Goal: Task Accomplishment & Management: Use online tool/utility

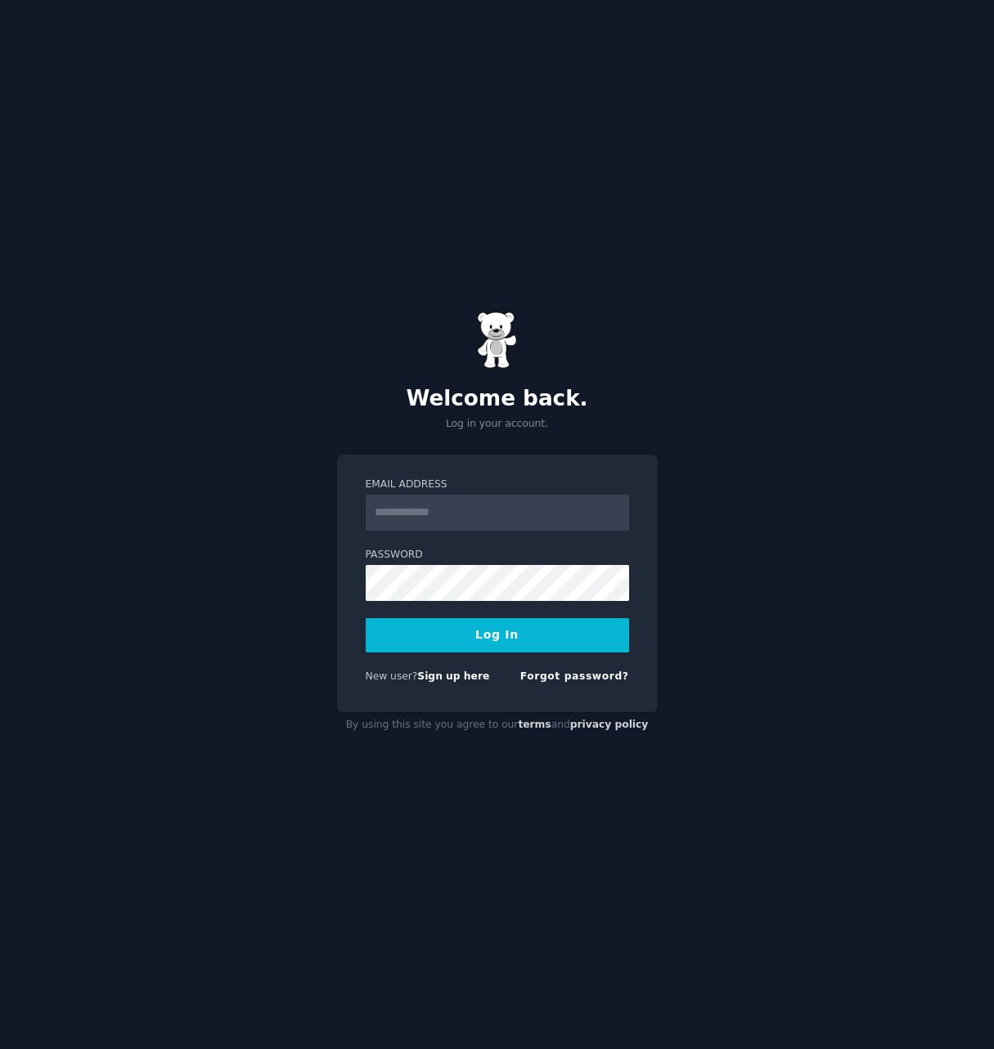
click at [407, 509] on input "Email Address" at bounding box center [497, 513] width 263 height 36
type input "**********"
click at [477, 636] on button "Log In" at bounding box center [497, 635] width 263 height 34
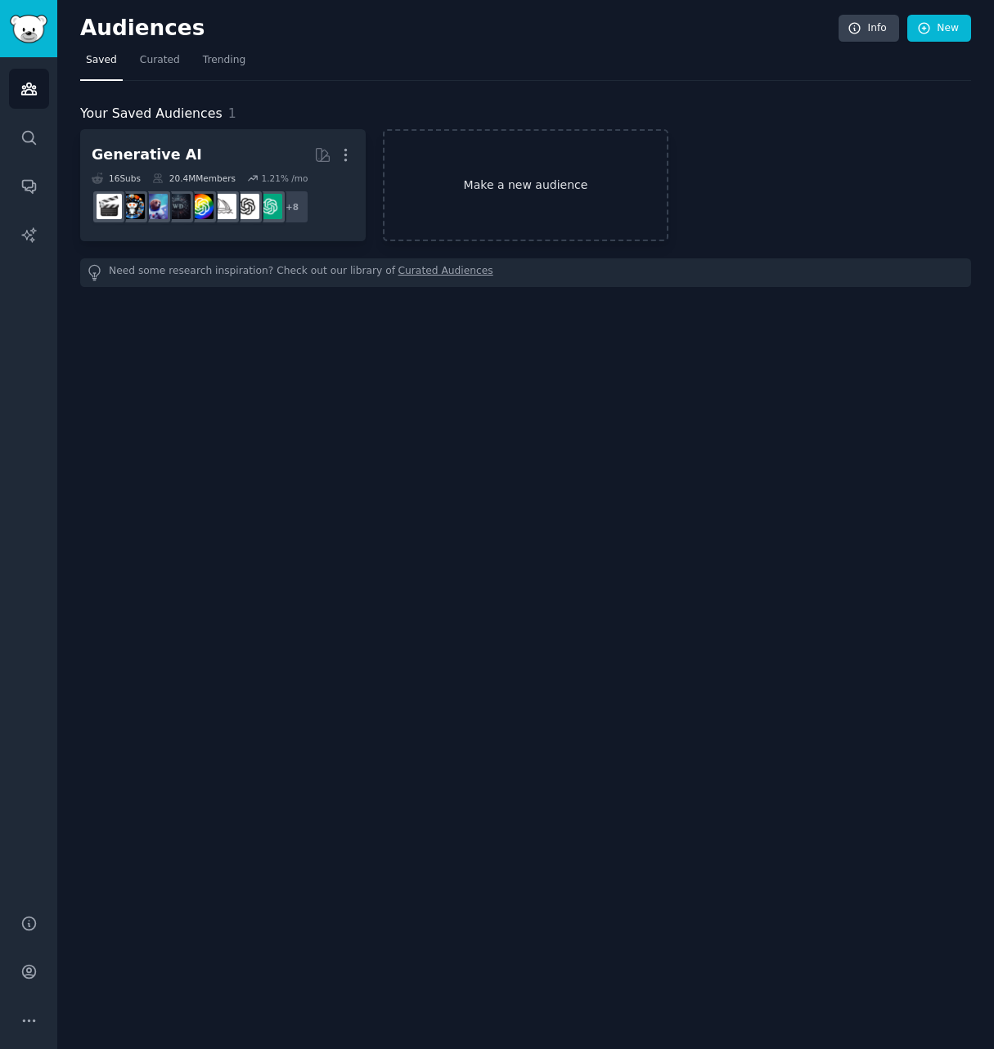
click at [500, 180] on link "Make a new audience" at bounding box center [525, 185] width 285 height 112
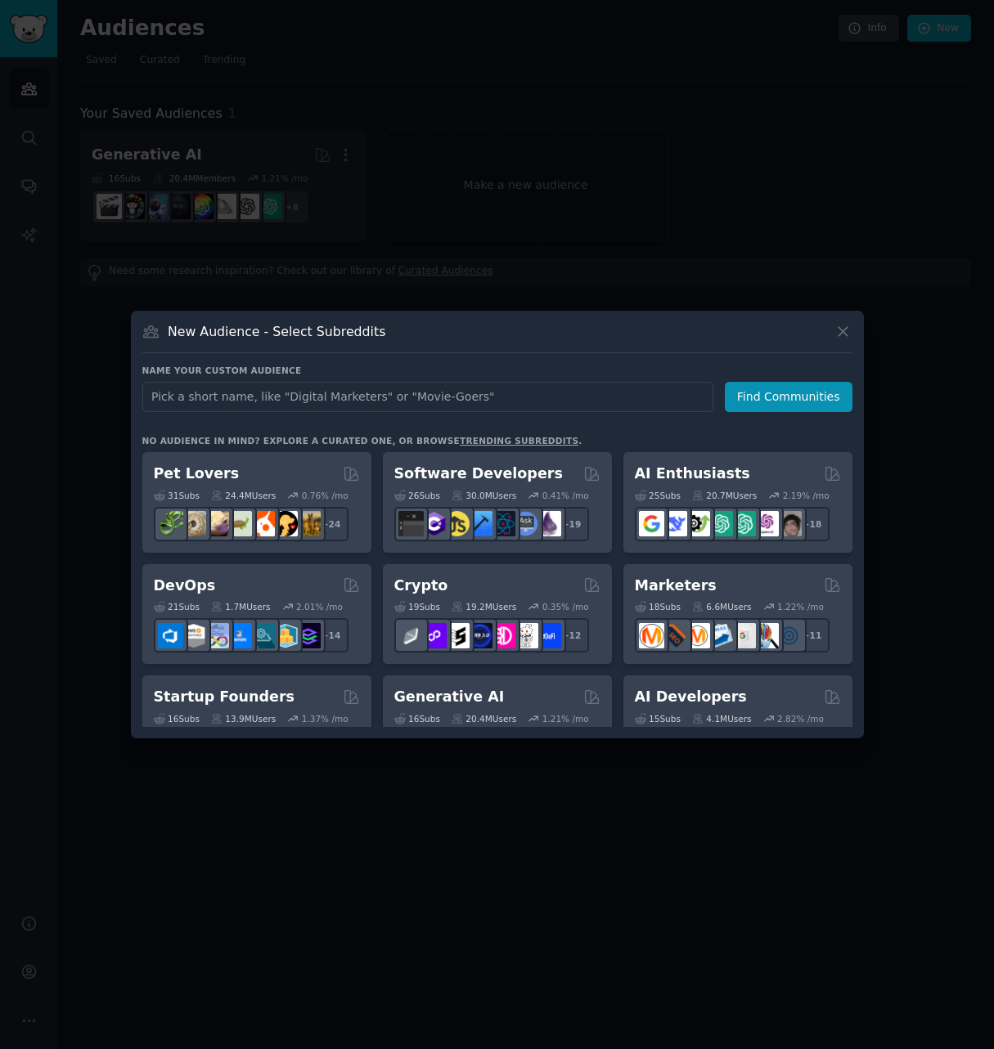
click at [279, 399] on input "text" at bounding box center [427, 397] width 571 height 30
type input "you tube"
click at [798, 398] on button "Find Communities" at bounding box center [789, 397] width 128 height 30
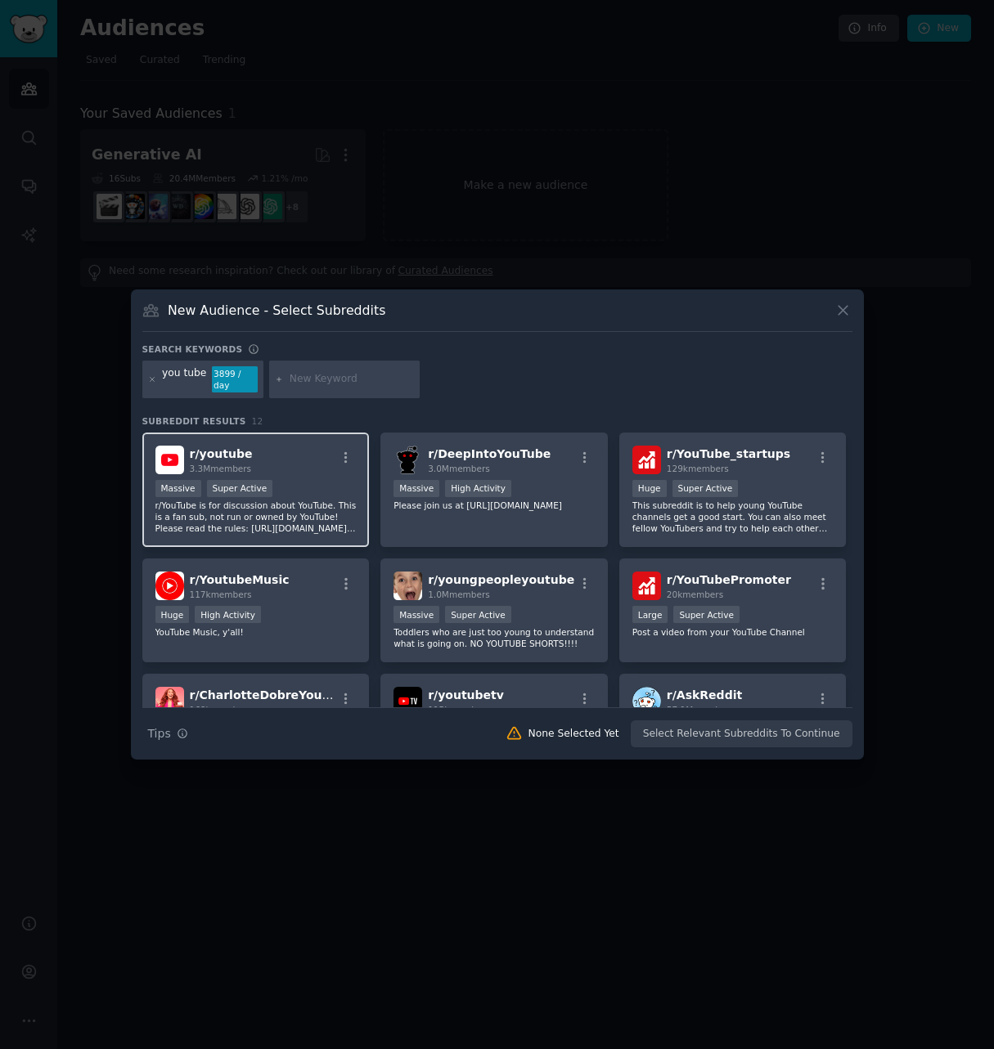
click at [285, 481] on div "Massive Super Active" at bounding box center [255, 490] width 201 height 20
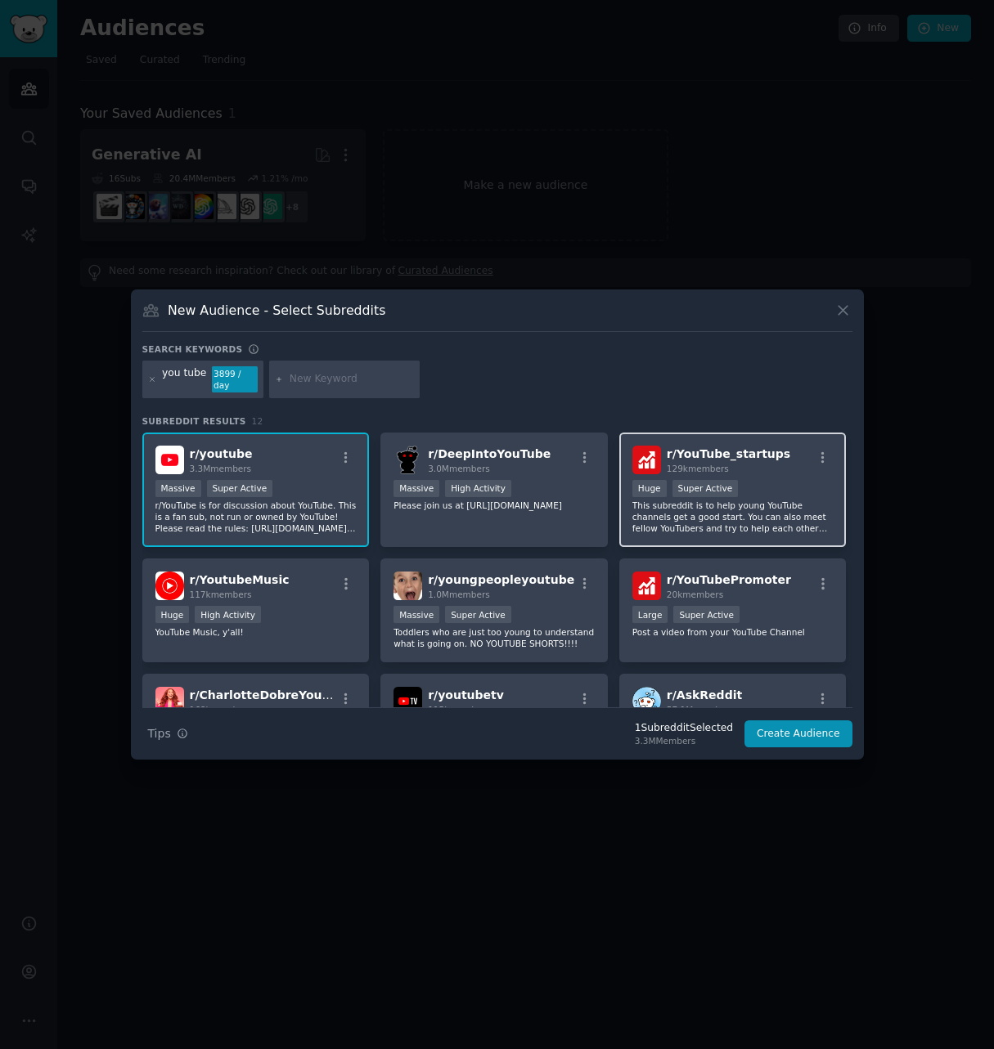
click at [780, 480] on div "Huge Super Active" at bounding box center [732, 490] width 201 height 20
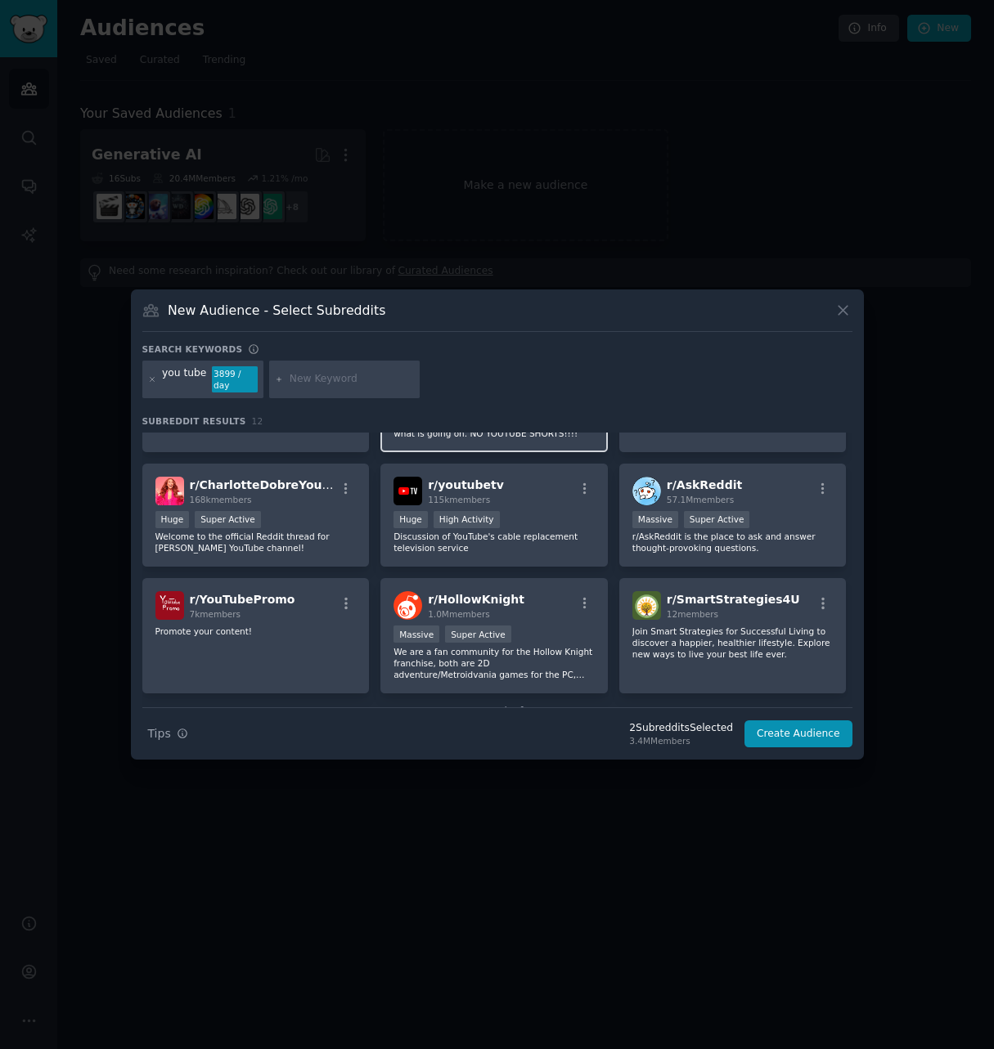
scroll to position [245, 0]
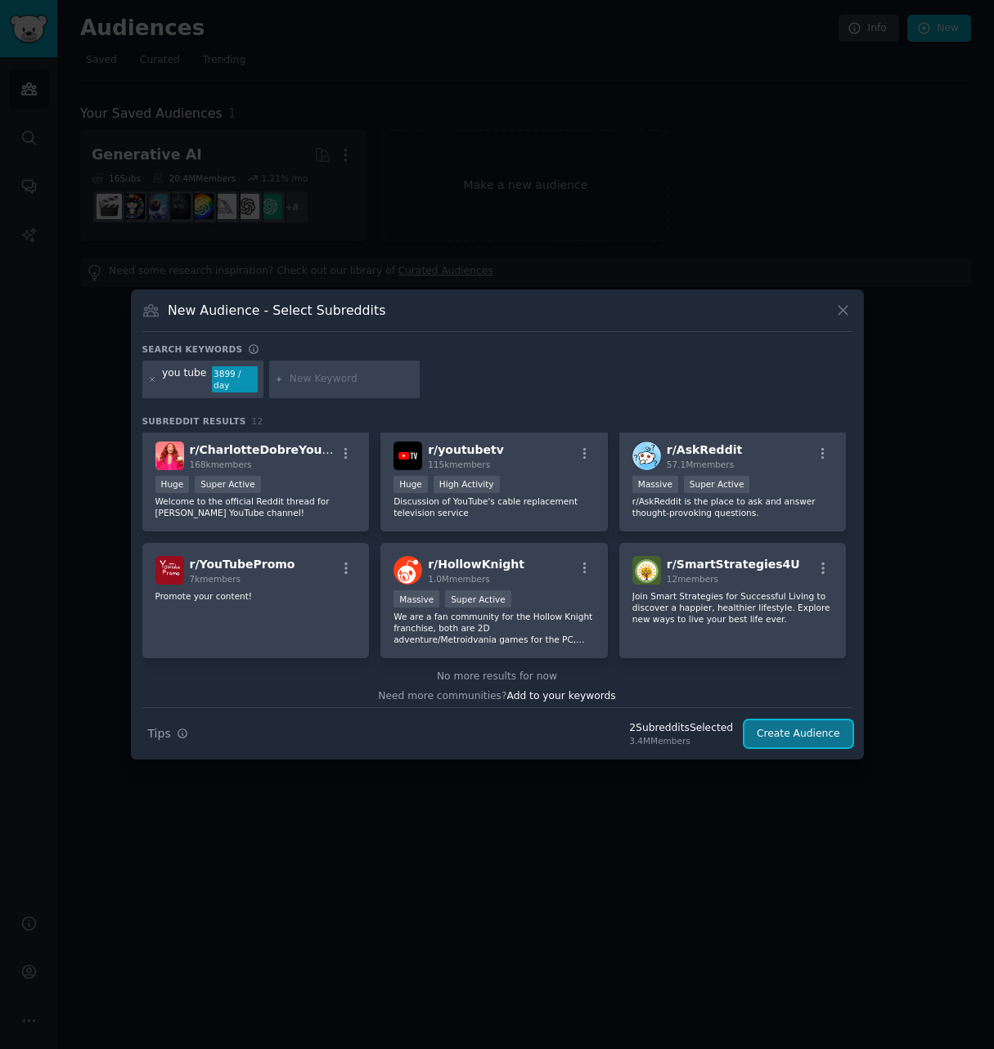
click at [806, 726] on button "Create Audience" at bounding box center [798, 735] width 108 height 28
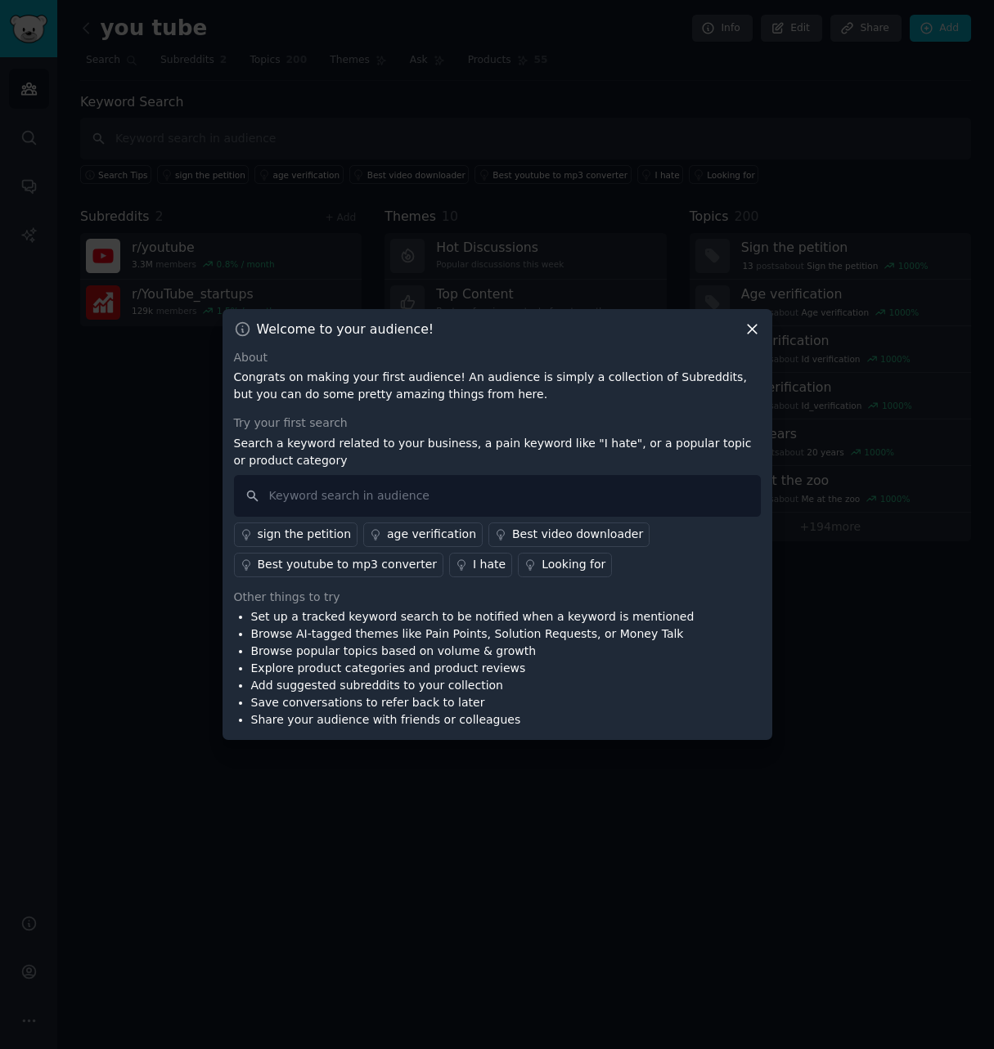
click at [843, 310] on div at bounding box center [497, 524] width 994 height 1049
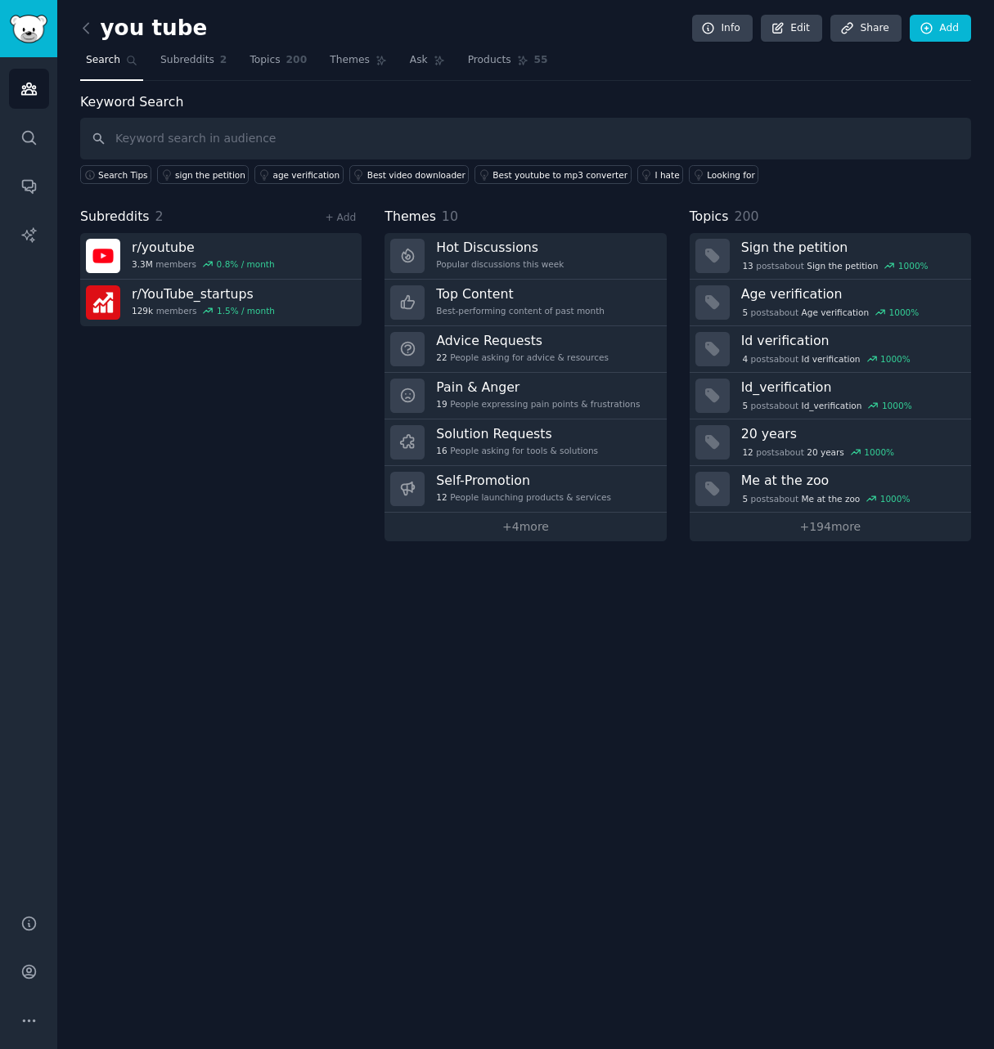
click at [798, 942] on div "you tube Info Edit Share Add Search Subreddits 2 Topics 200 Themes Ask Products…" at bounding box center [525, 524] width 937 height 1049
click at [844, 317] on span "Age verification" at bounding box center [836, 312] width 68 height 11
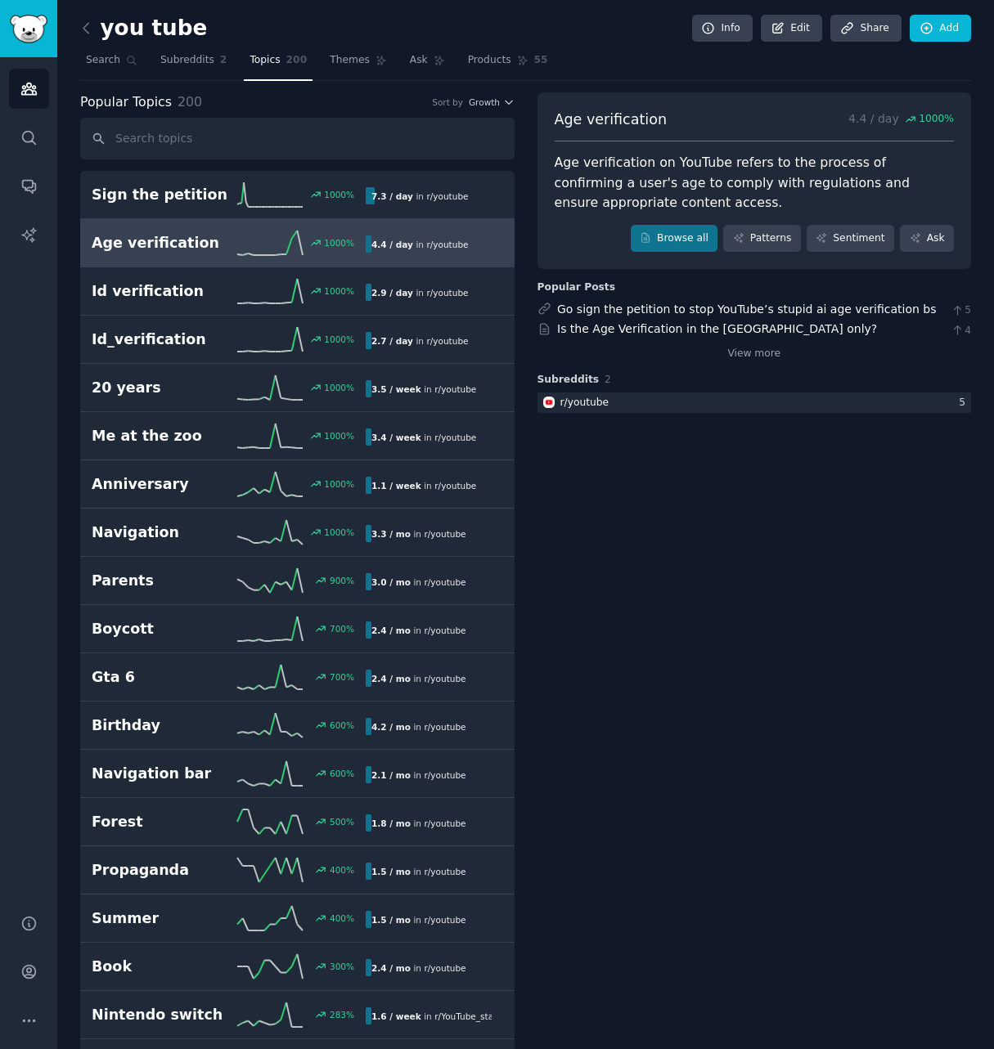
click at [842, 317] on div "Go sign the petition to stop YouTube’s stupid ai age verification bs" at bounding box center [746, 309] width 379 height 17
click at [842, 316] on link "Go sign the petition to stop YouTube’s stupid ai age verification bs" at bounding box center [746, 309] width 379 height 13
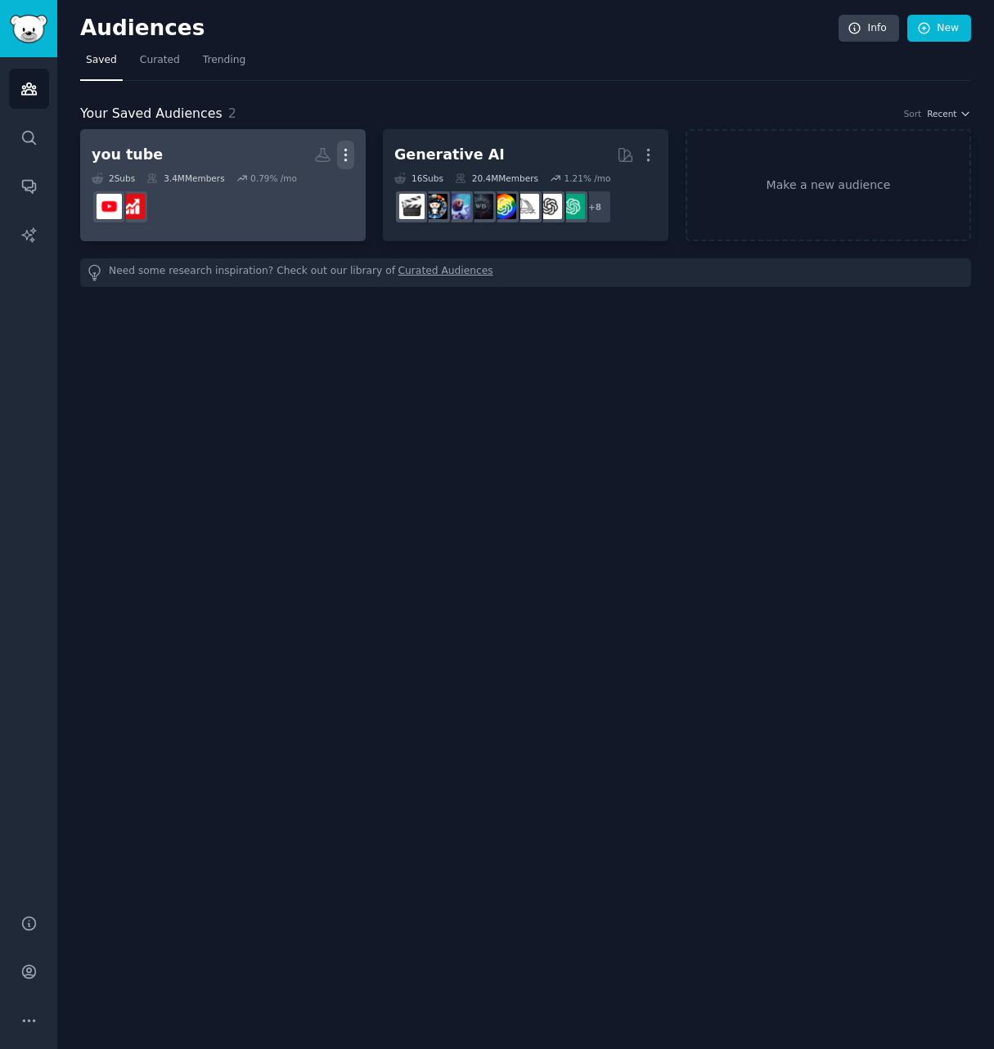
click at [347, 150] on icon "button" at bounding box center [346, 155] width 2 height 11
click at [295, 188] on p "Delete" at bounding box center [301, 189] width 38 height 17
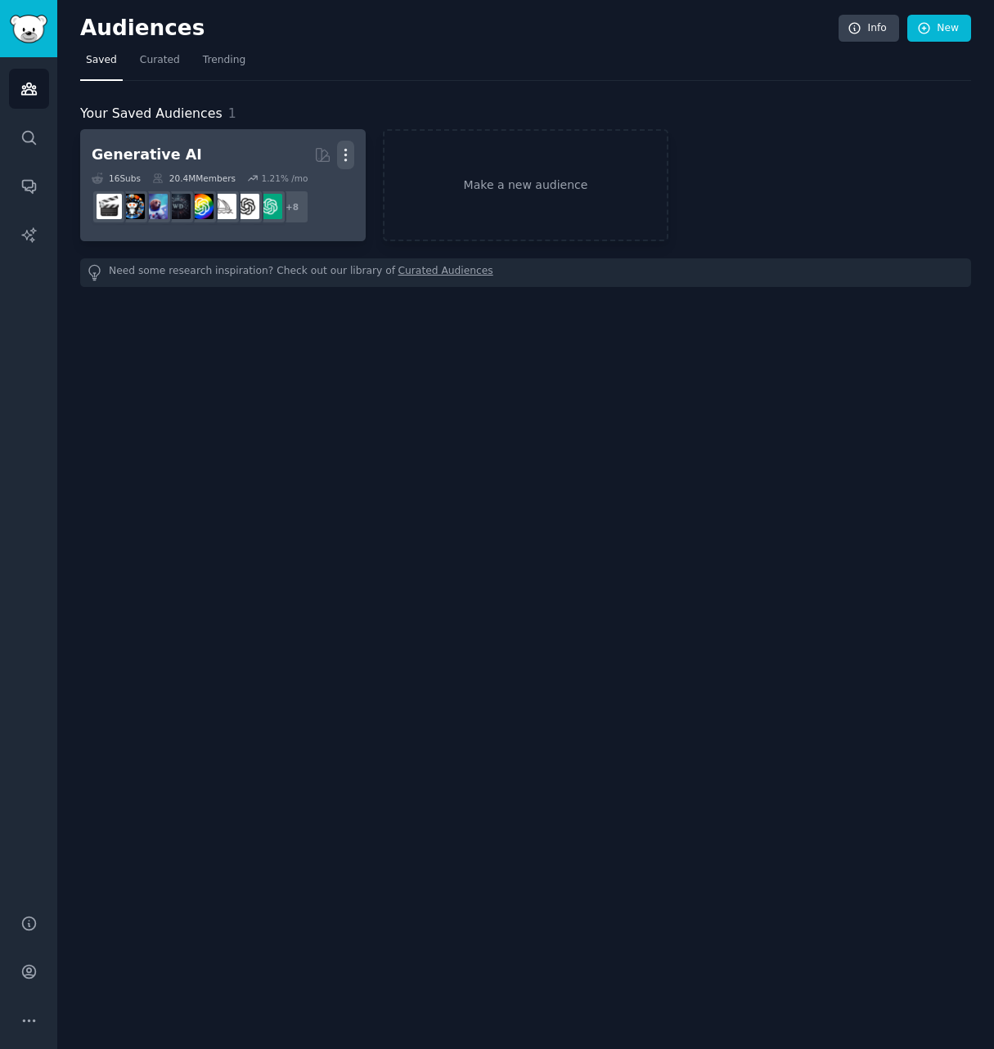
click at [348, 155] on icon "button" at bounding box center [345, 154] width 17 height 17
click at [301, 189] on p "Delete" at bounding box center [301, 189] width 38 height 17
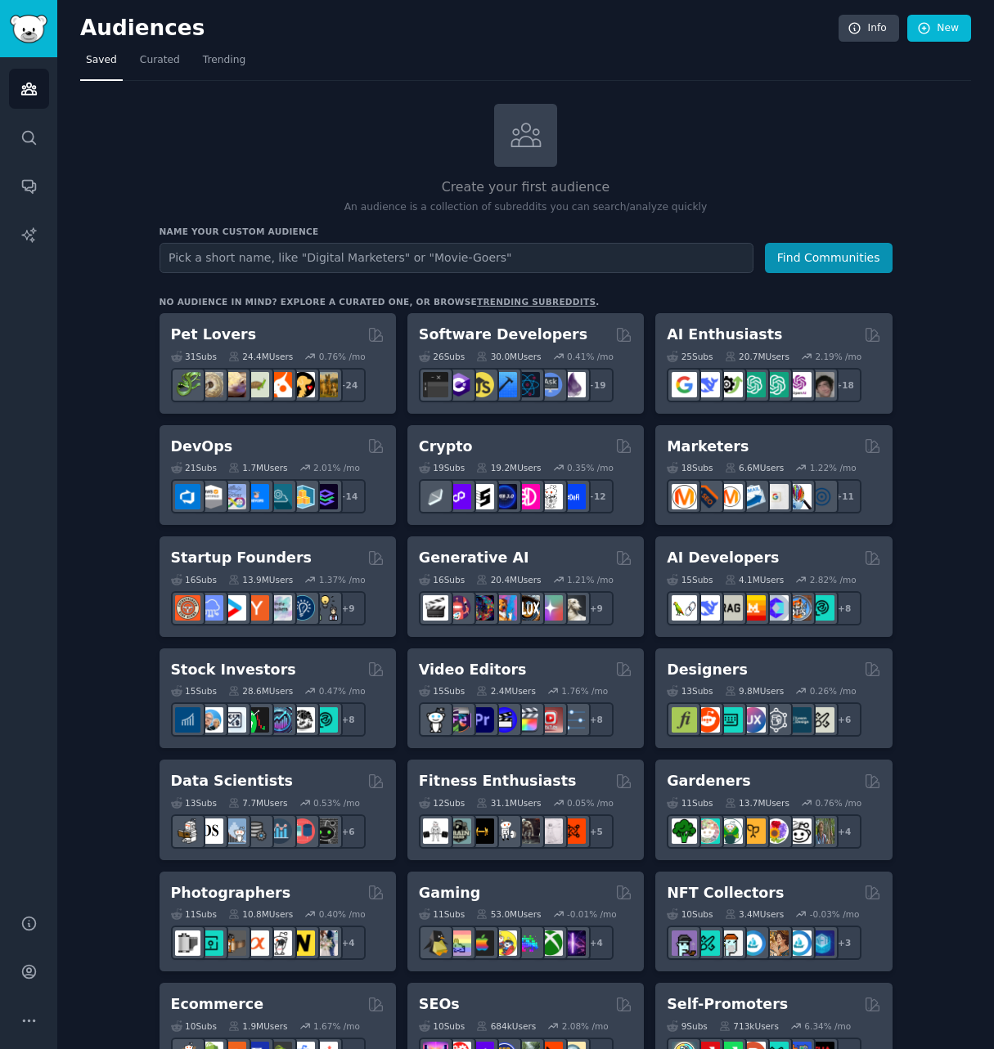
click at [293, 259] on input "text" at bounding box center [457, 258] width 594 height 30
type input "youtube"
click at [836, 261] on button "Find Communities" at bounding box center [829, 258] width 128 height 30
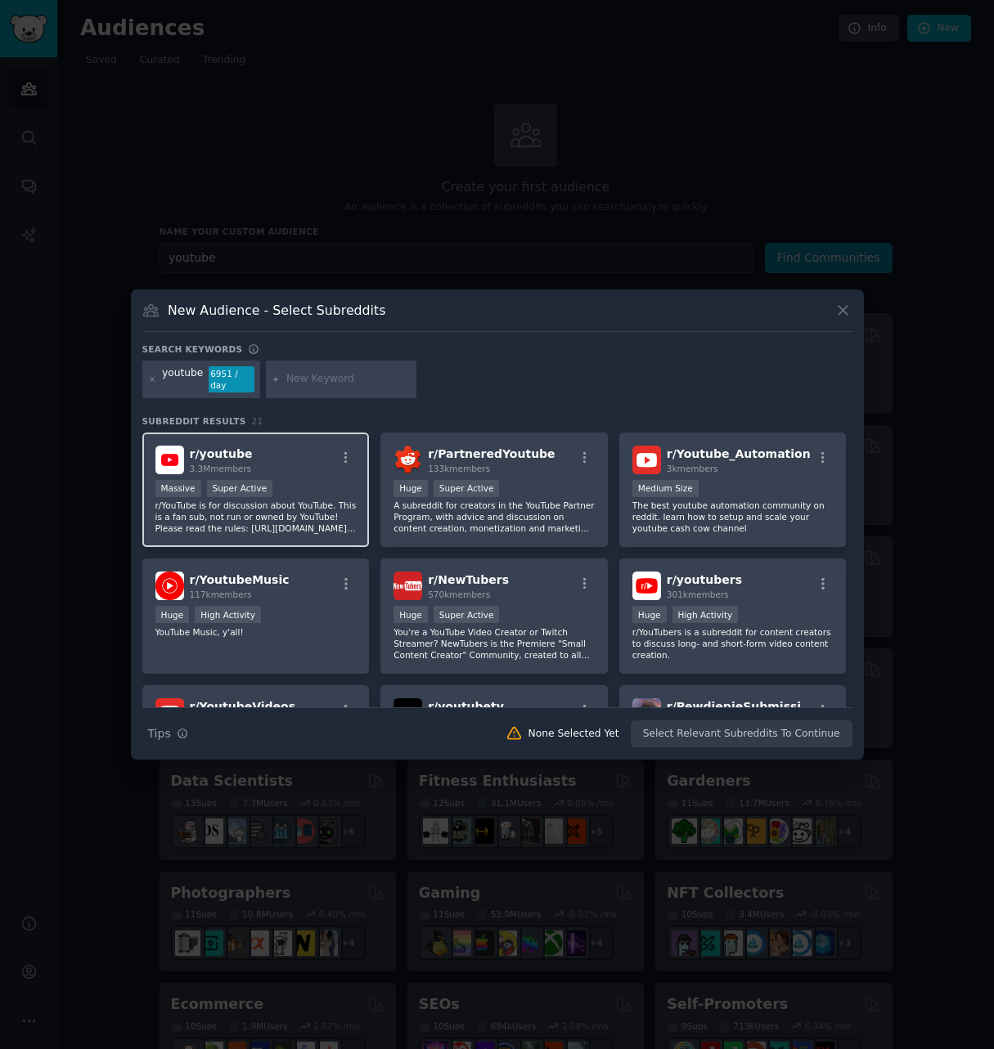
click at [281, 463] on div "r/ youtube 3.3M members" at bounding box center [255, 460] width 201 height 29
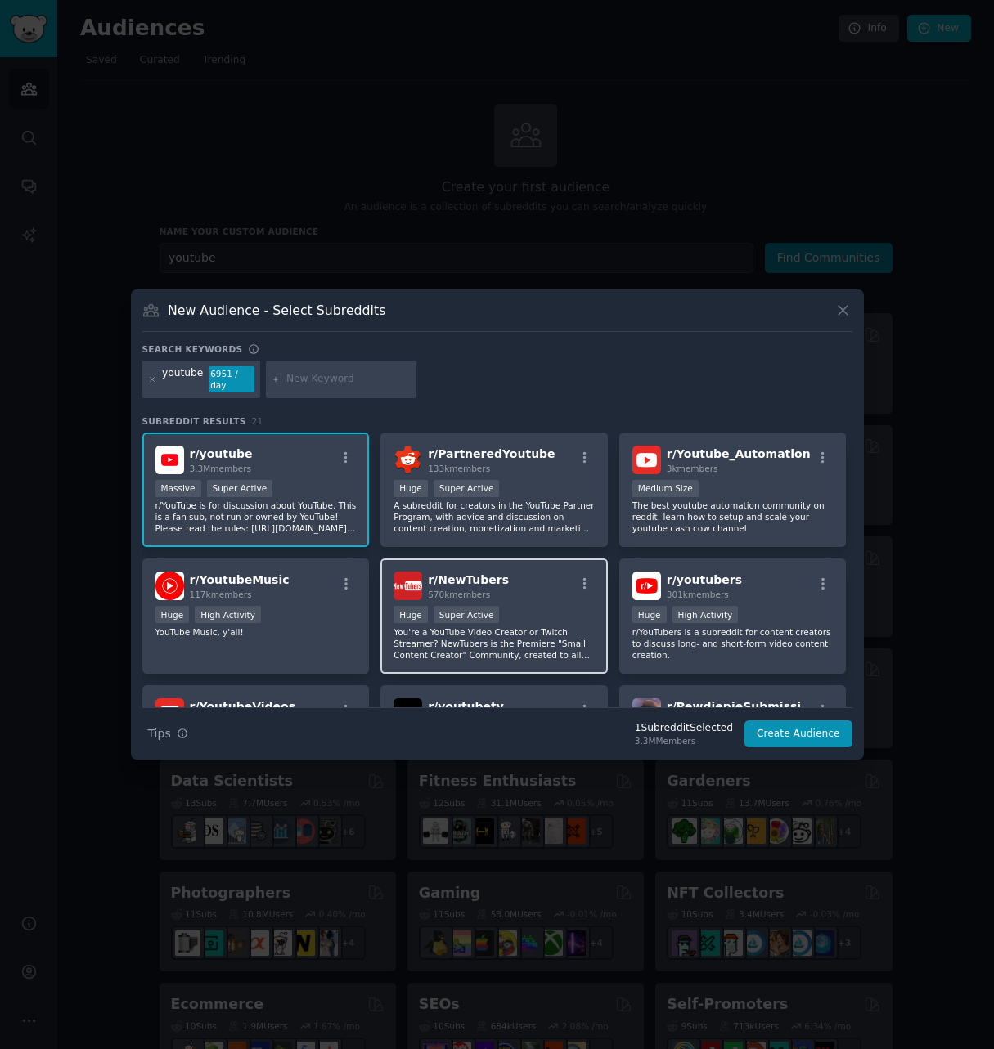
click at [515, 599] on div "r/ NewTubers 570k members >= 95th percentile for submissions / day Huge Super A…" at bounding box center [493, 616] width 227 height 115
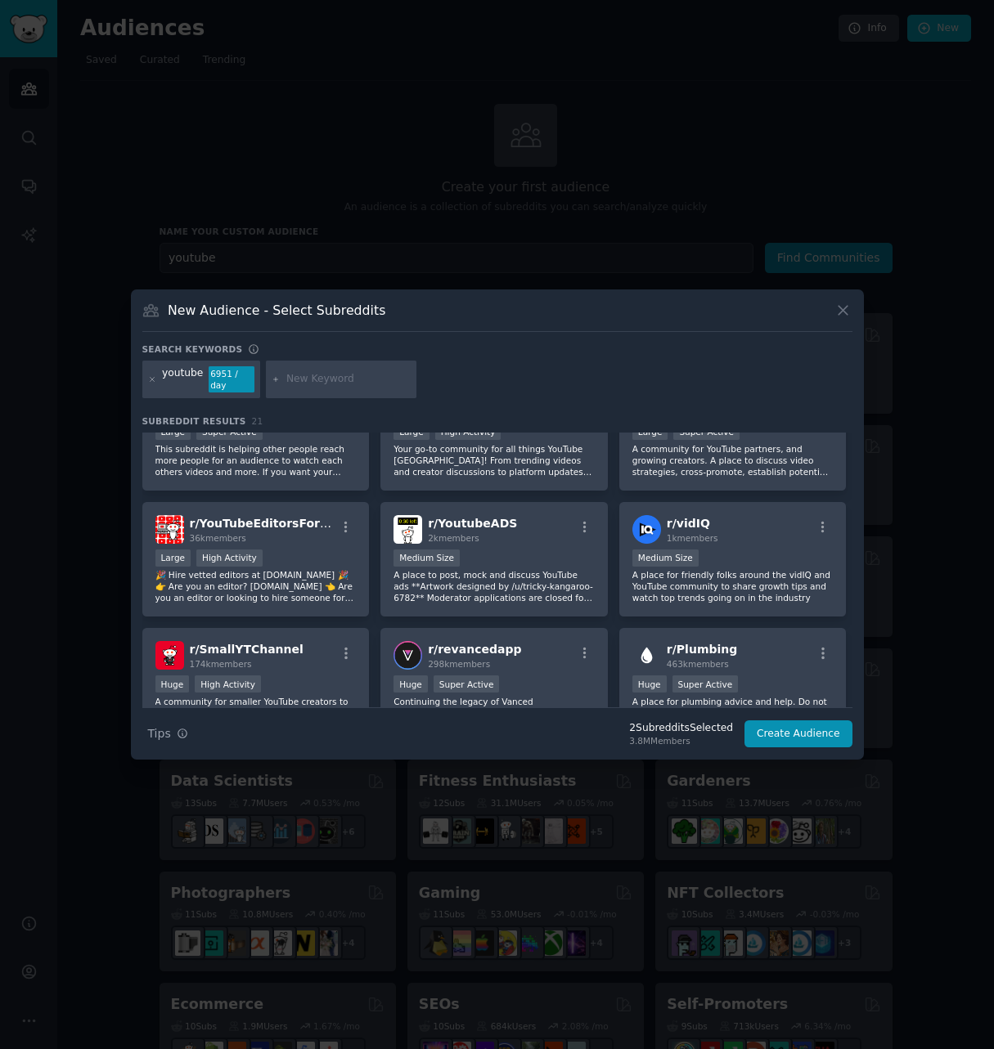
scroll to position [491, 0]
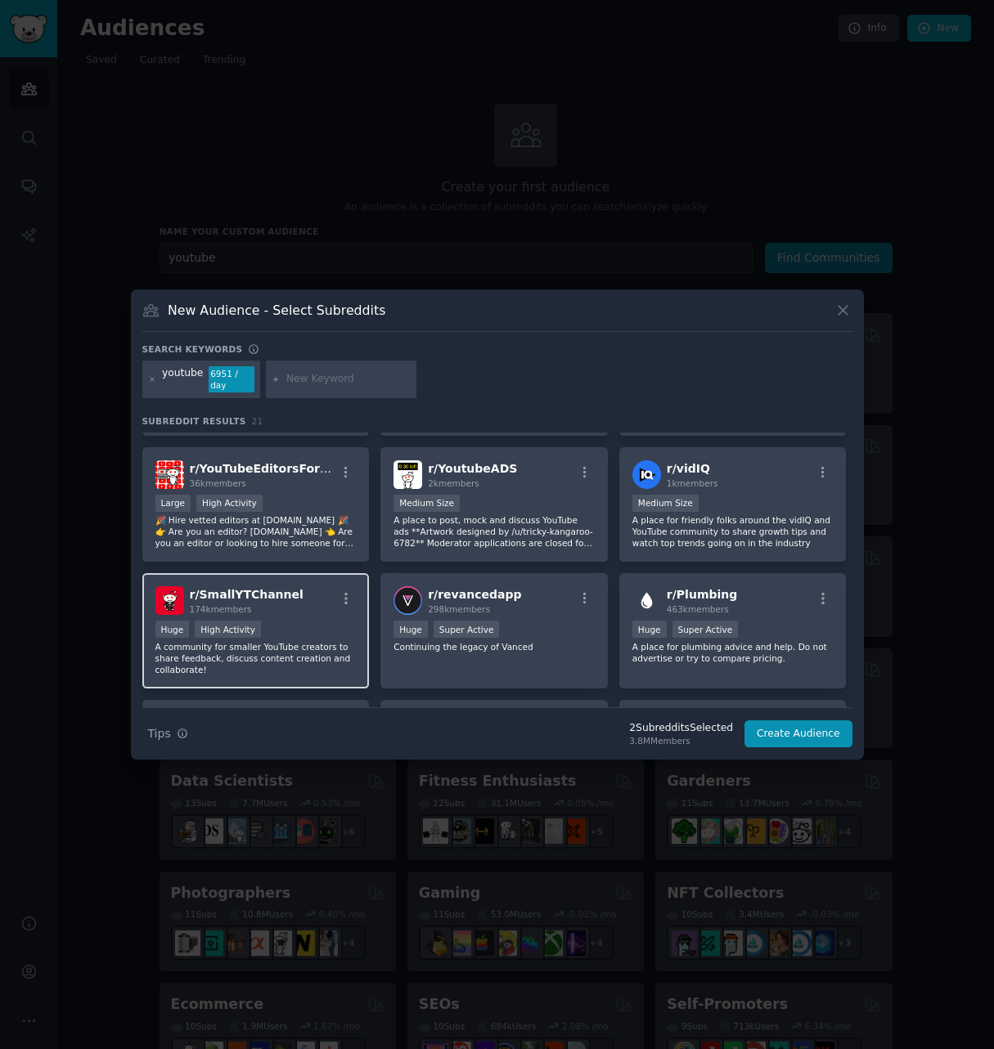
click at [272, 609] on div "174k members" at bounding box center [247, 609] width 114 height 11
click at [810, 731] on button "Create Audience" at bounding box center [798, 735] width 108 height 28
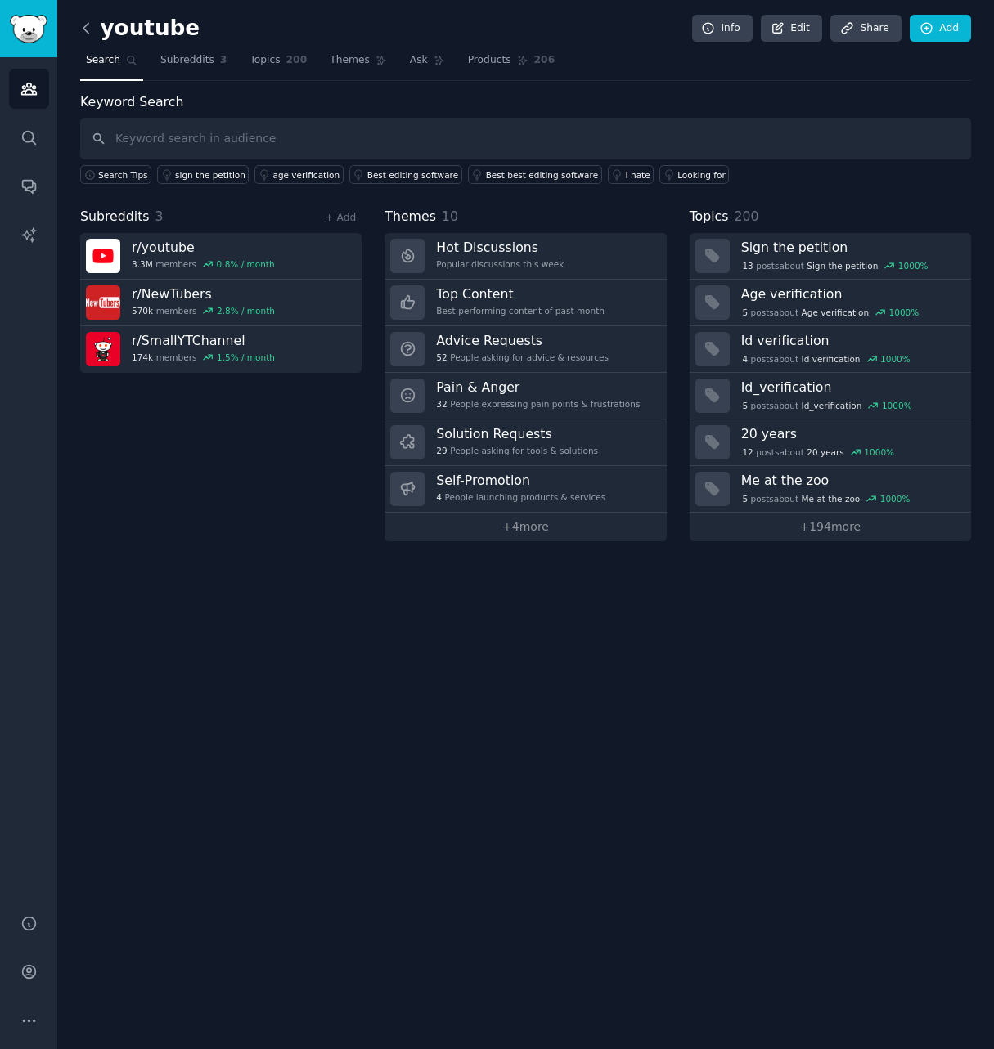
click at [82, 25] on icon at bounding box center [86, 28] width 17 height 17
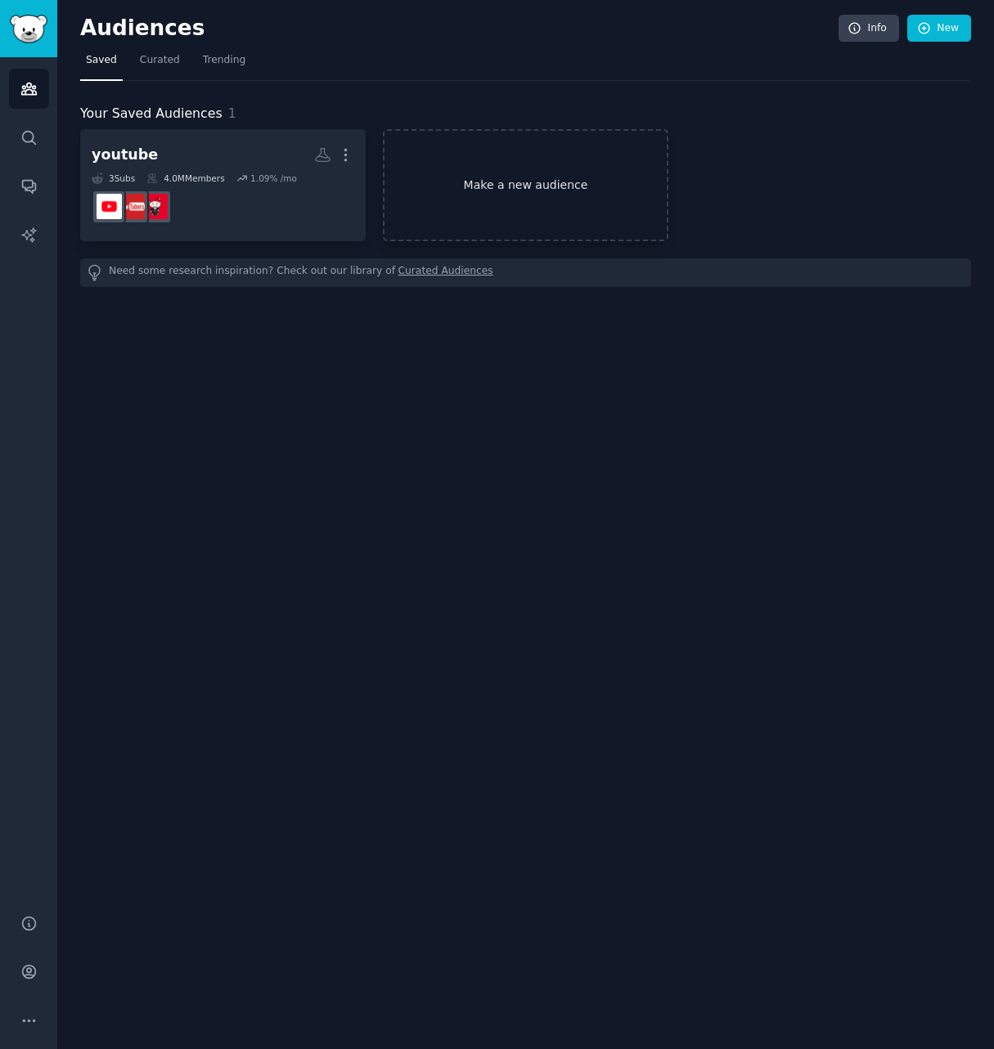
click at [508, 189] on link "Make a new audience" at bounding box center [525, 185] width 285 height 112
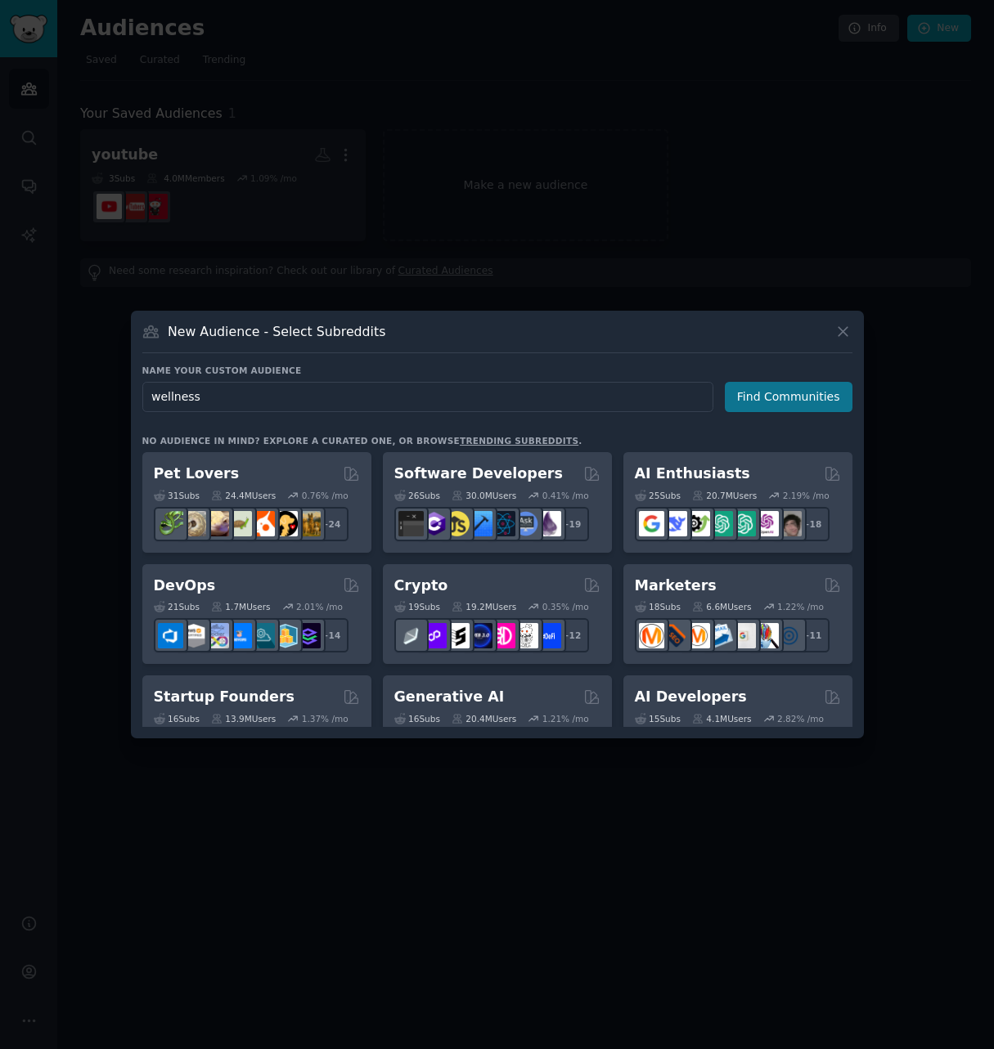
type input "wellness"
click at [782, 398] on button "Find Communities" at bounding box center [789, 397] width 128 height 30
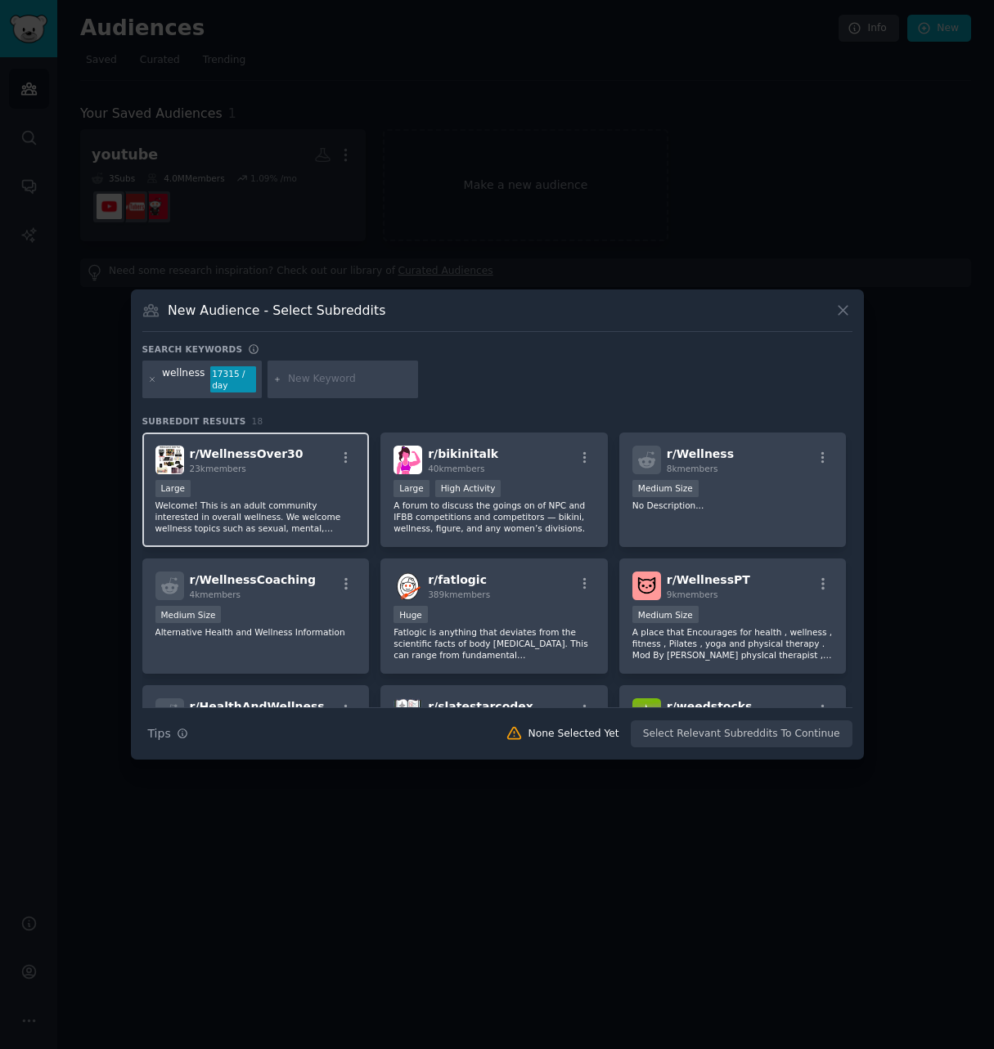
click at [288, 472] on div "r/ WellnessOver30 23k members" at bounding box center [255, 460] width 201 height 29
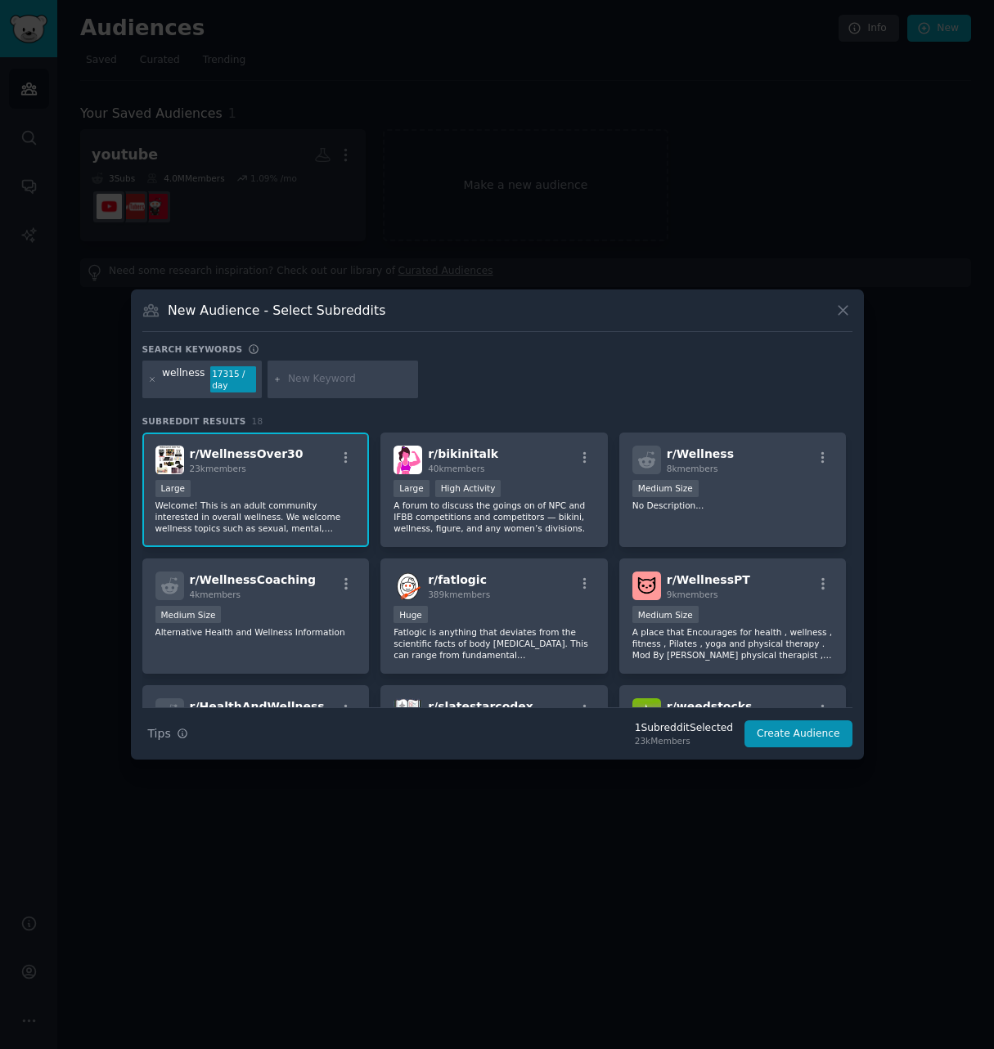
click at [309, 387] on div at bounding box center [342, 380] width 151 height 38
click at [311, 381] on input "text" at bounding box center [350, 379] width 124 height 15
click at [273, 379] on icon at bounding box center [277, 379] width 9 height 9
click at [313, 383] on input "text" at bounding box center [350, 379] width 124 height 15
type input "productivity"
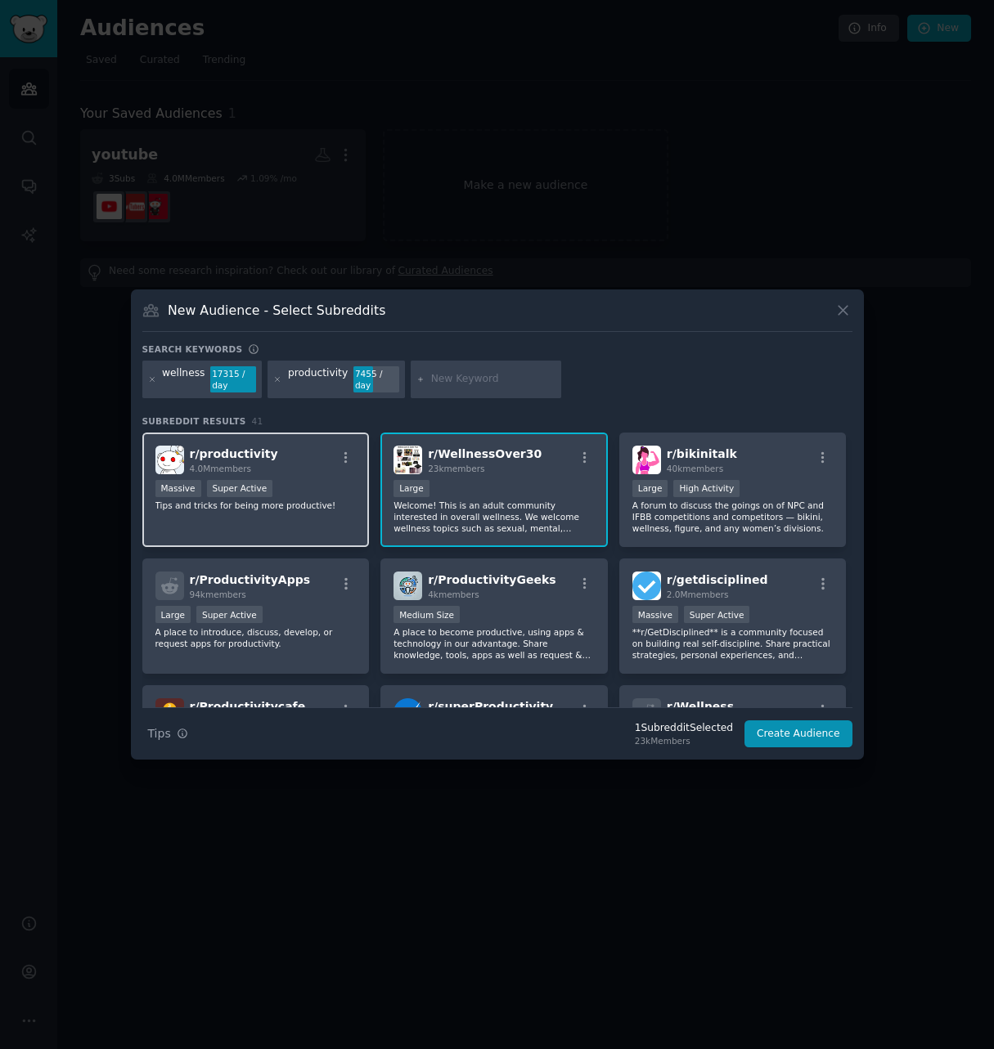
click at [315, 471] on div "r/ productivity 4.0M members" at bounding box center [255, 460] width 201 height 29
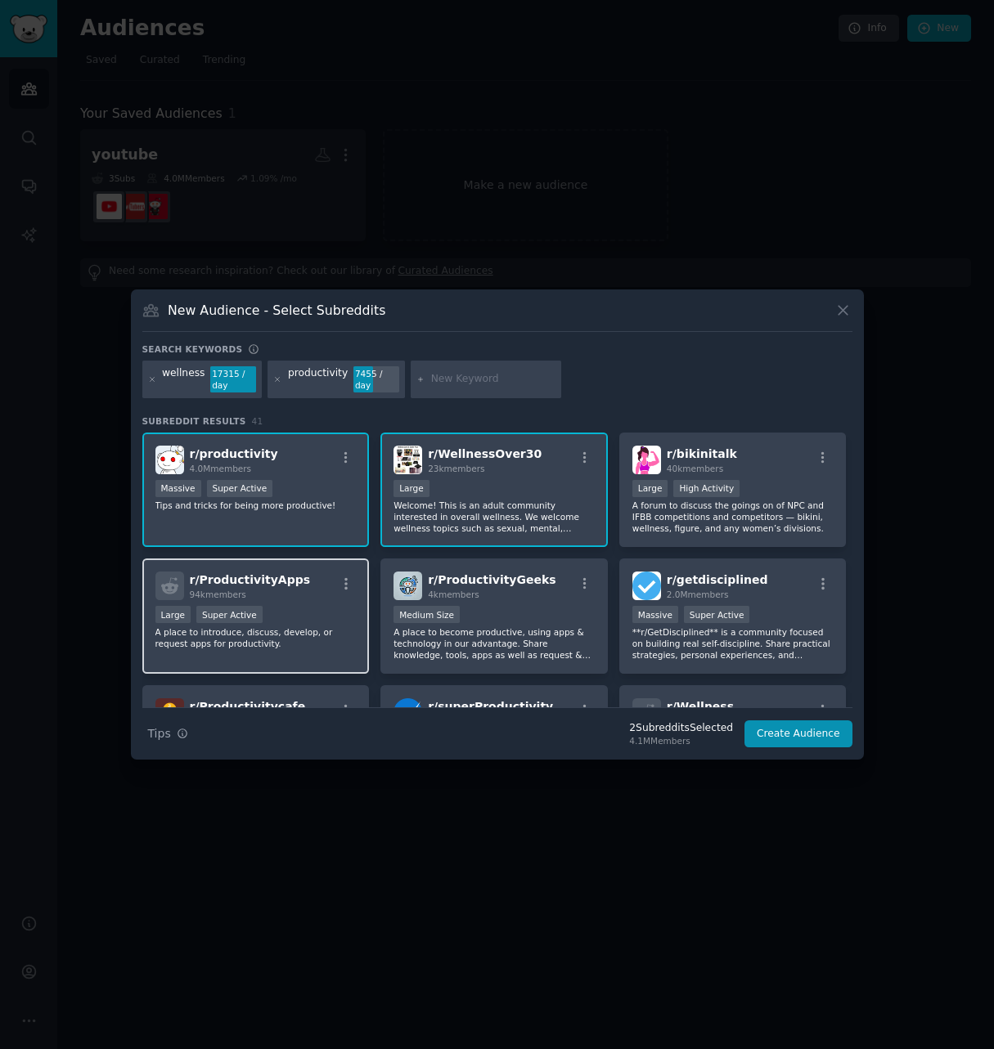
click at [303, 593] on div "r/ ProductivityApps 94k members" at bounding box center [255, 586] width 201 height 29
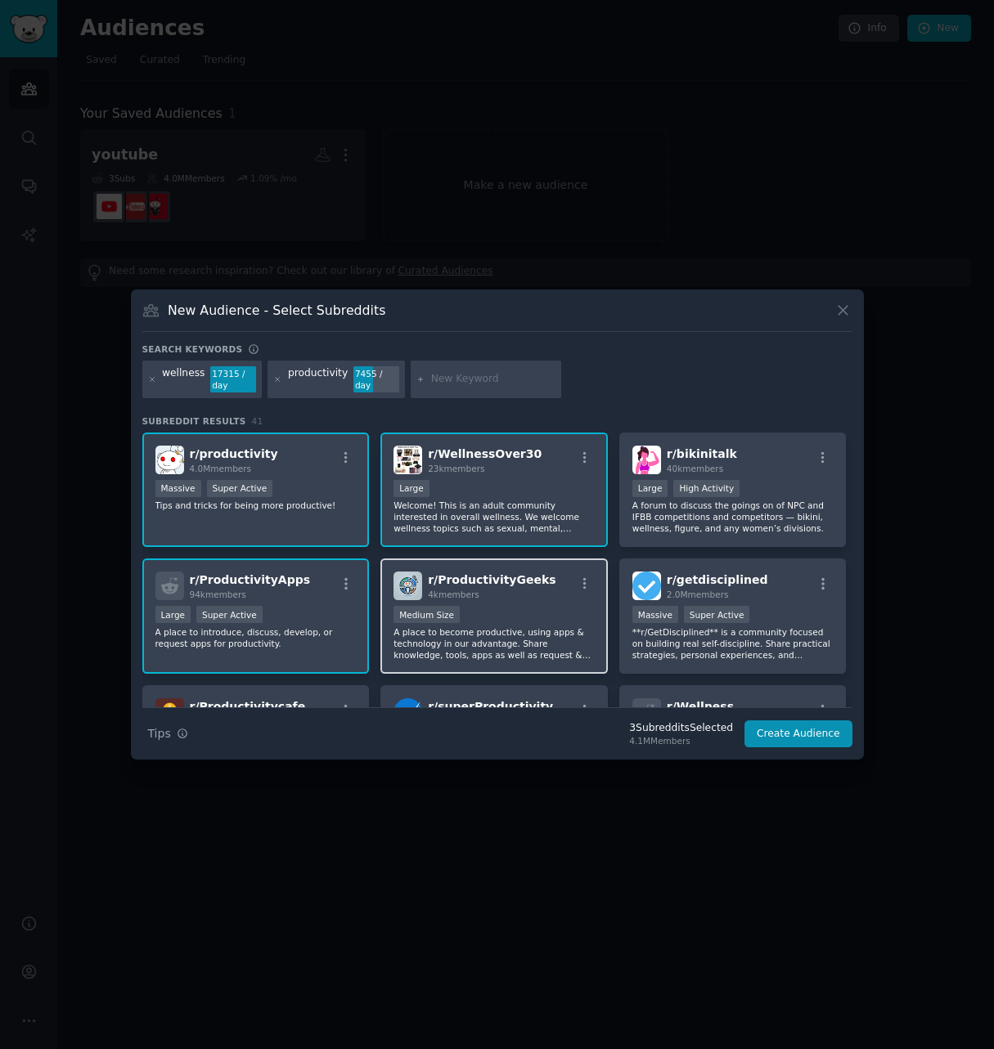
click at [564, 612] on div "Medium Size" at bounding box center [493, 616] width 201 height 20
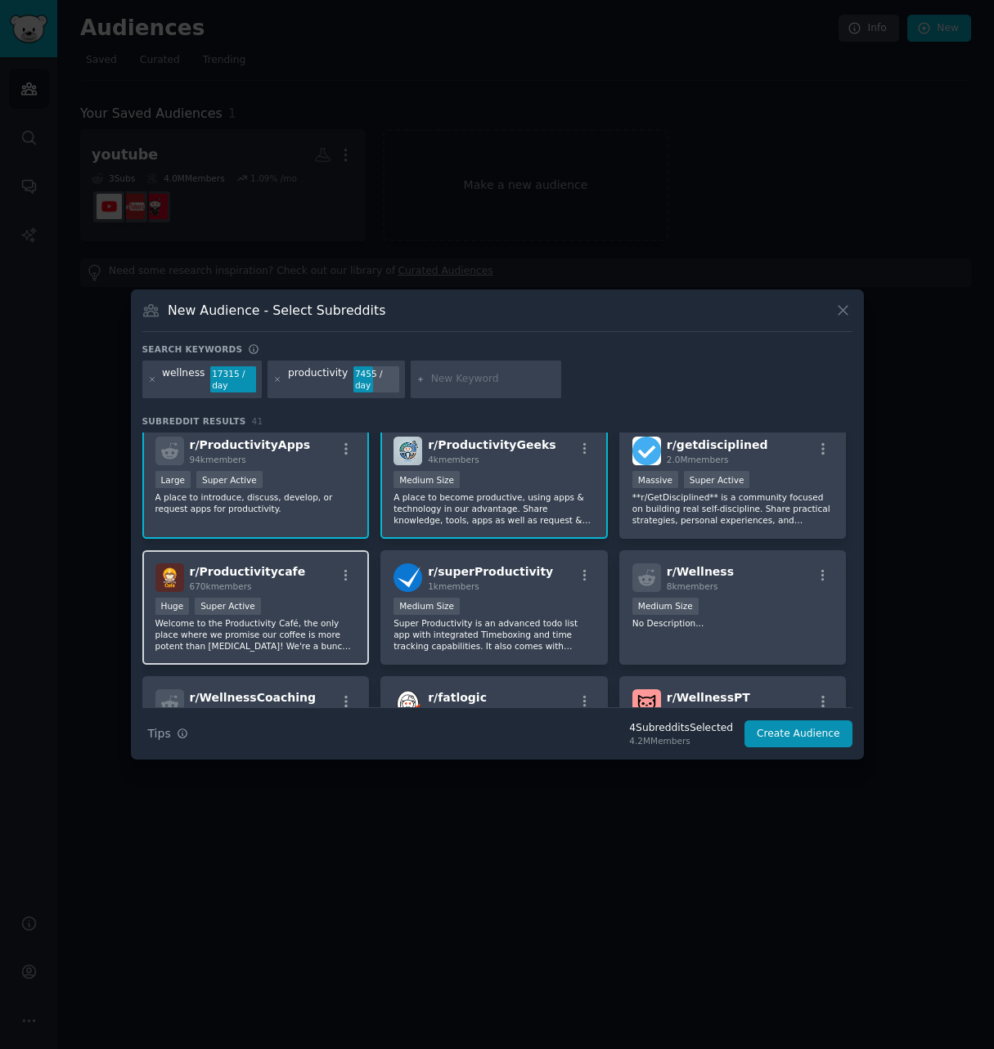
scroll to position [164, 0]
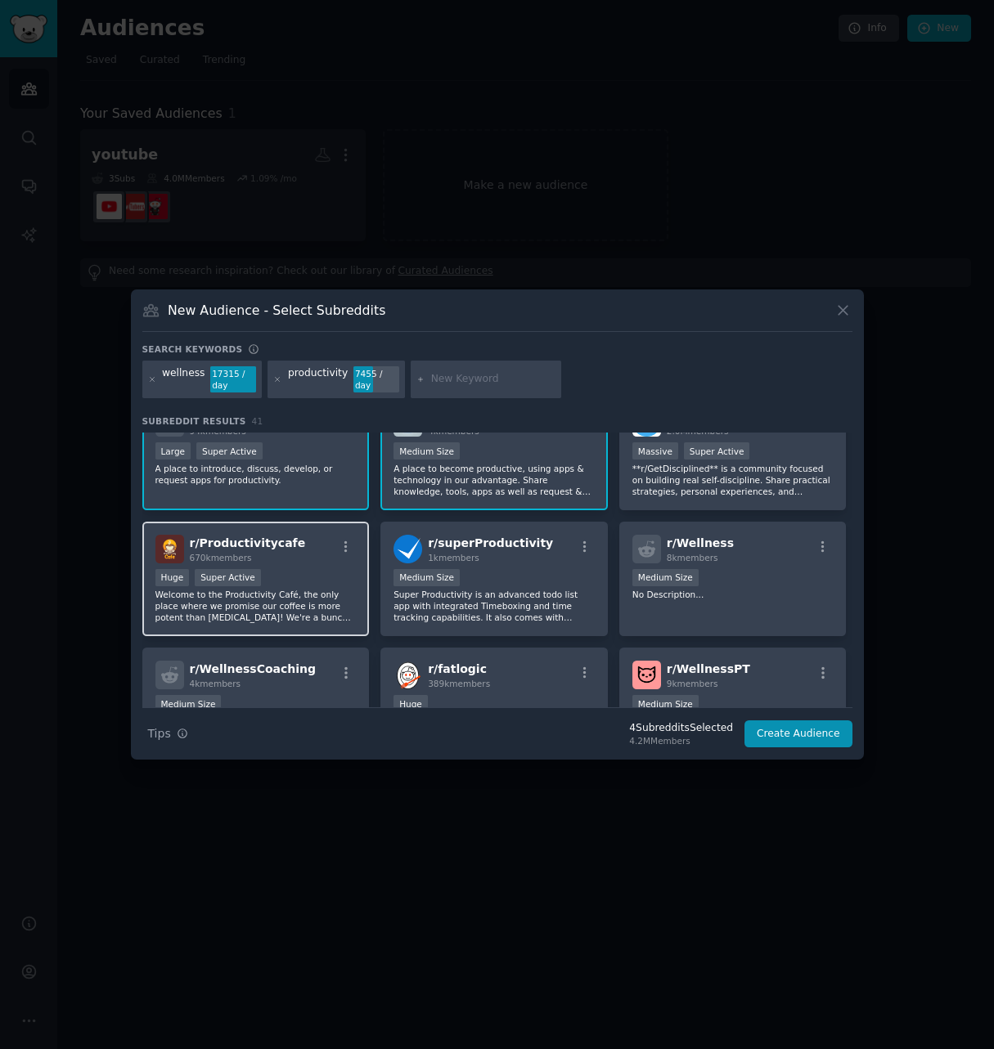
click at [321, 547] on div "r/ Productivitycafe 670k members" at bounding box center [255, 549] width 201 height 29
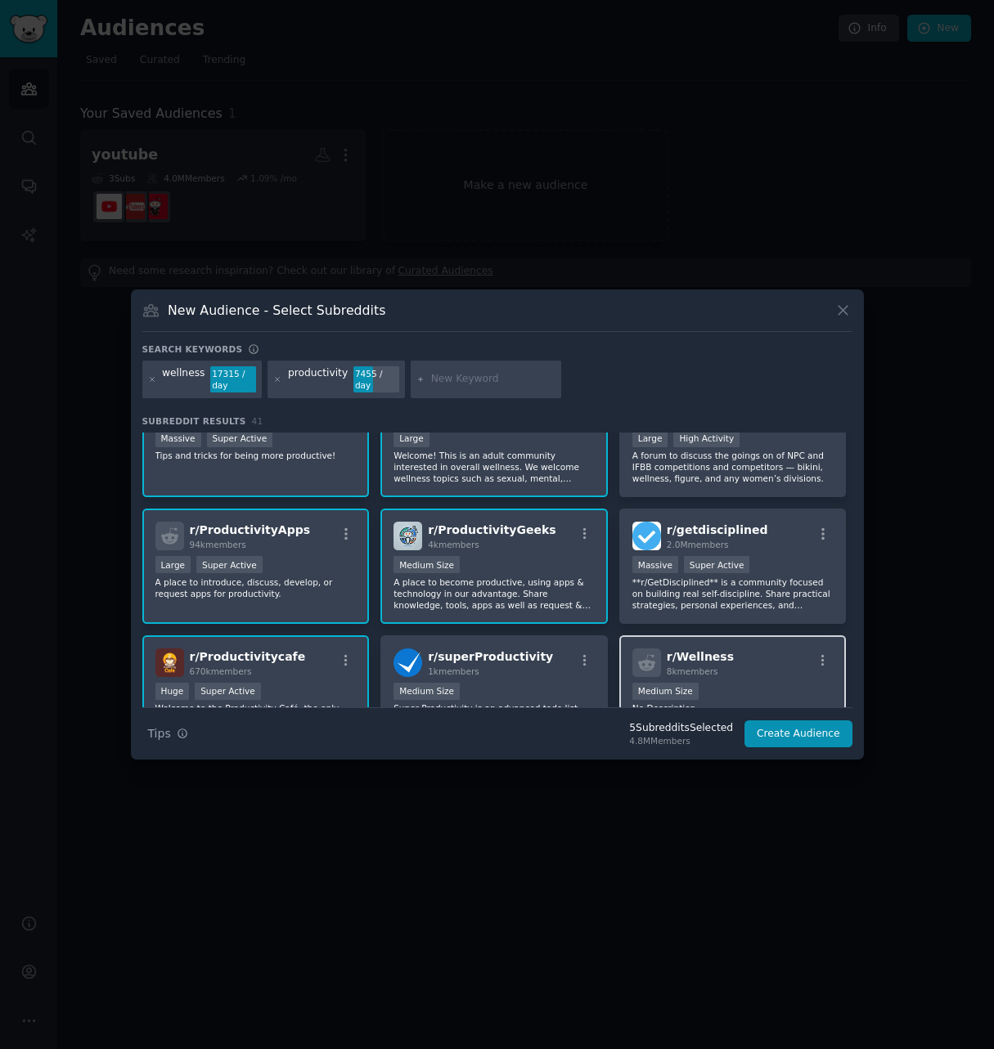
scroll to position [0, 0]
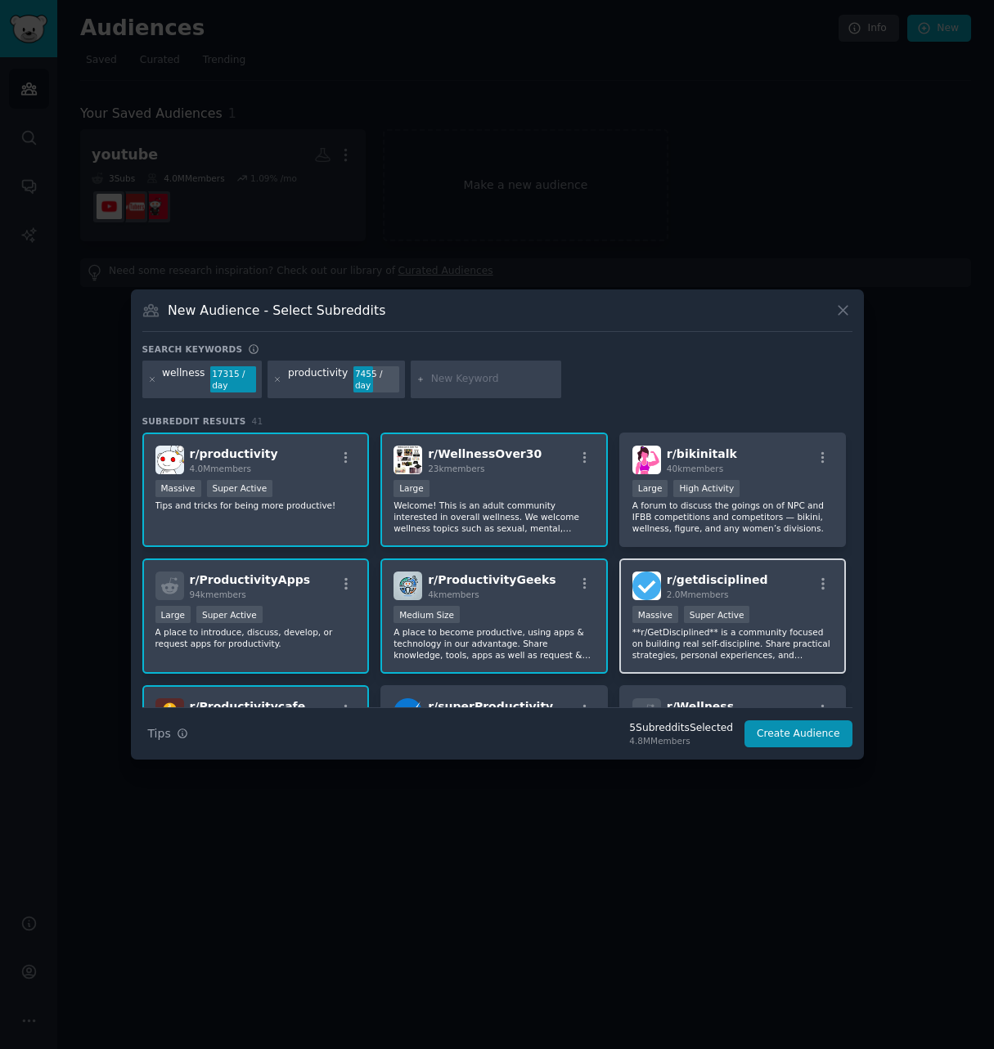
click at [776, 595] on div "r/ getdisciplined 2.0M members" at bounding box center [732, 586] width 201 height 29
click at [432, 381] on input "text" at bounding box center [493, 379] width 124 height 15
type input "goals"
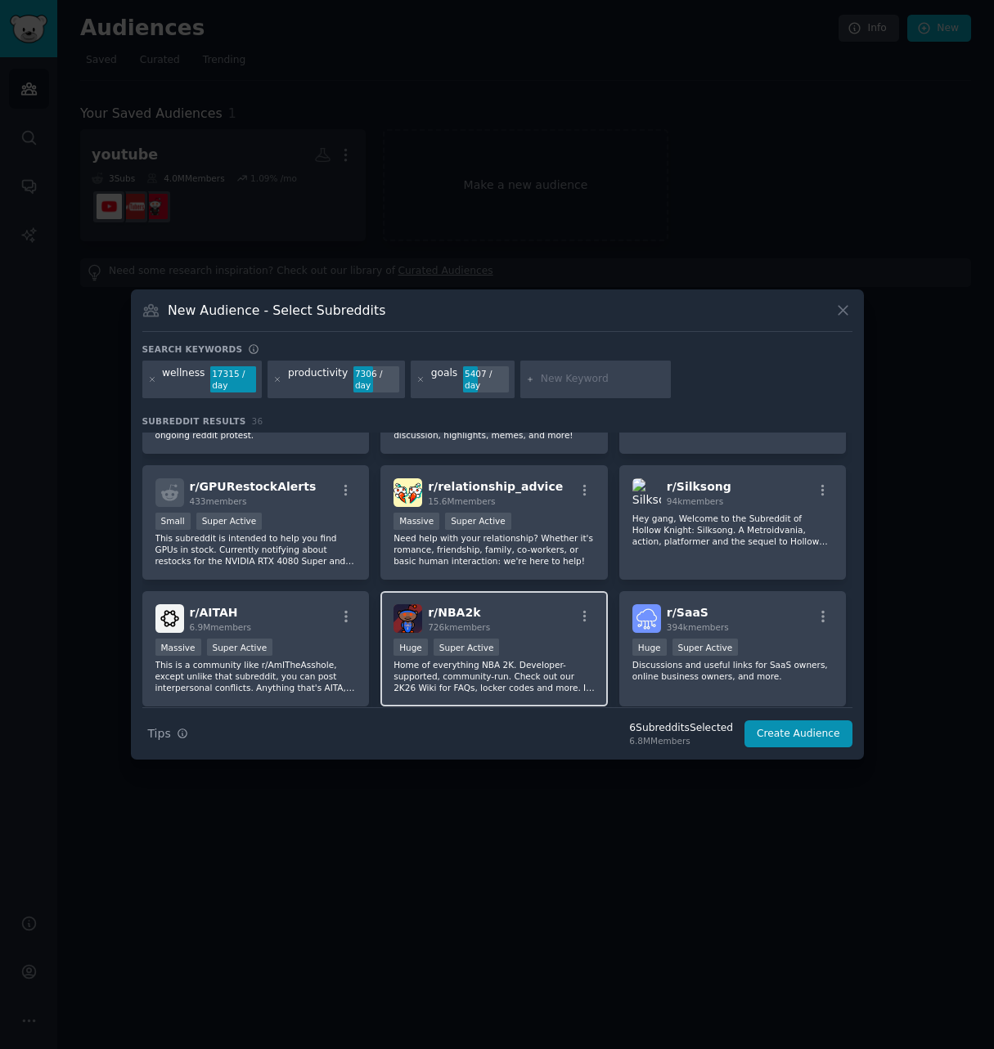
scroll to position [1183, 0]
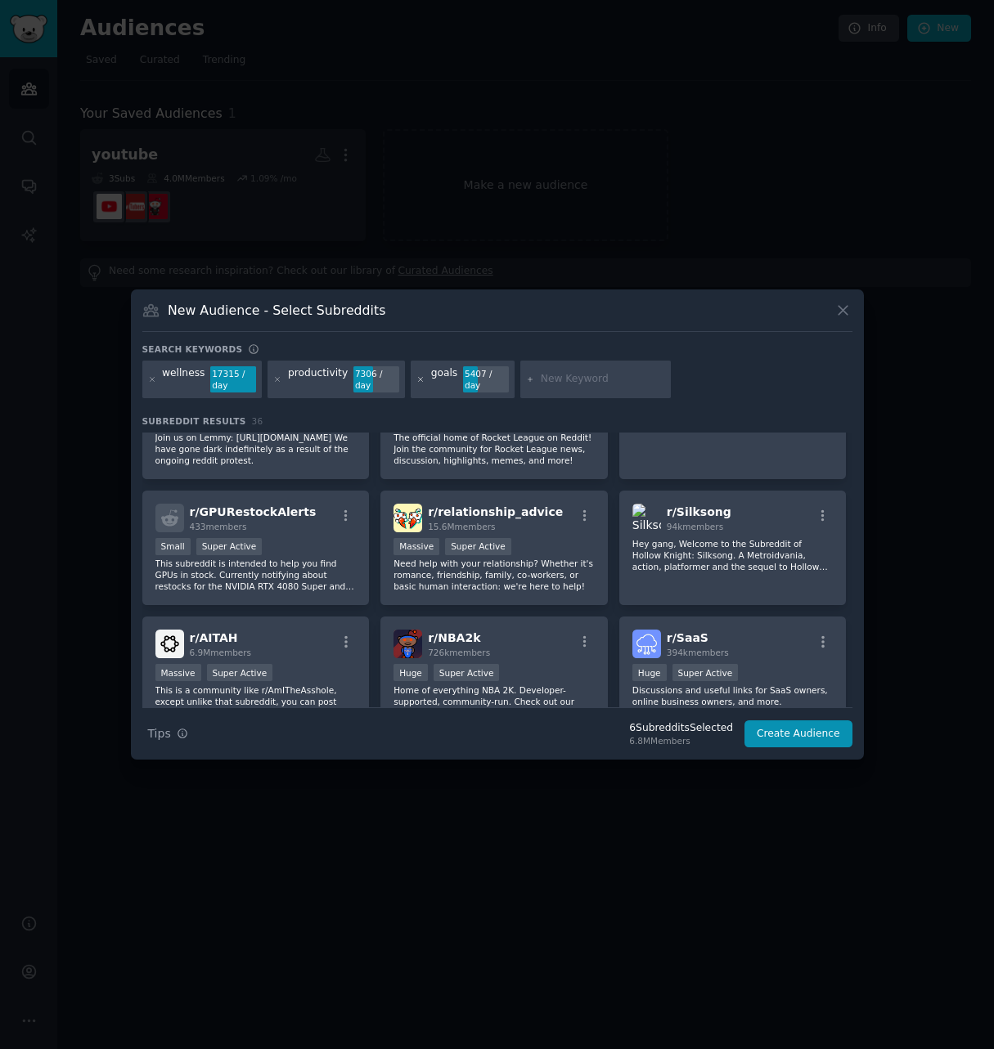
click at [416, 380] on icon at bounding box center [420, 379] width 9 height 9
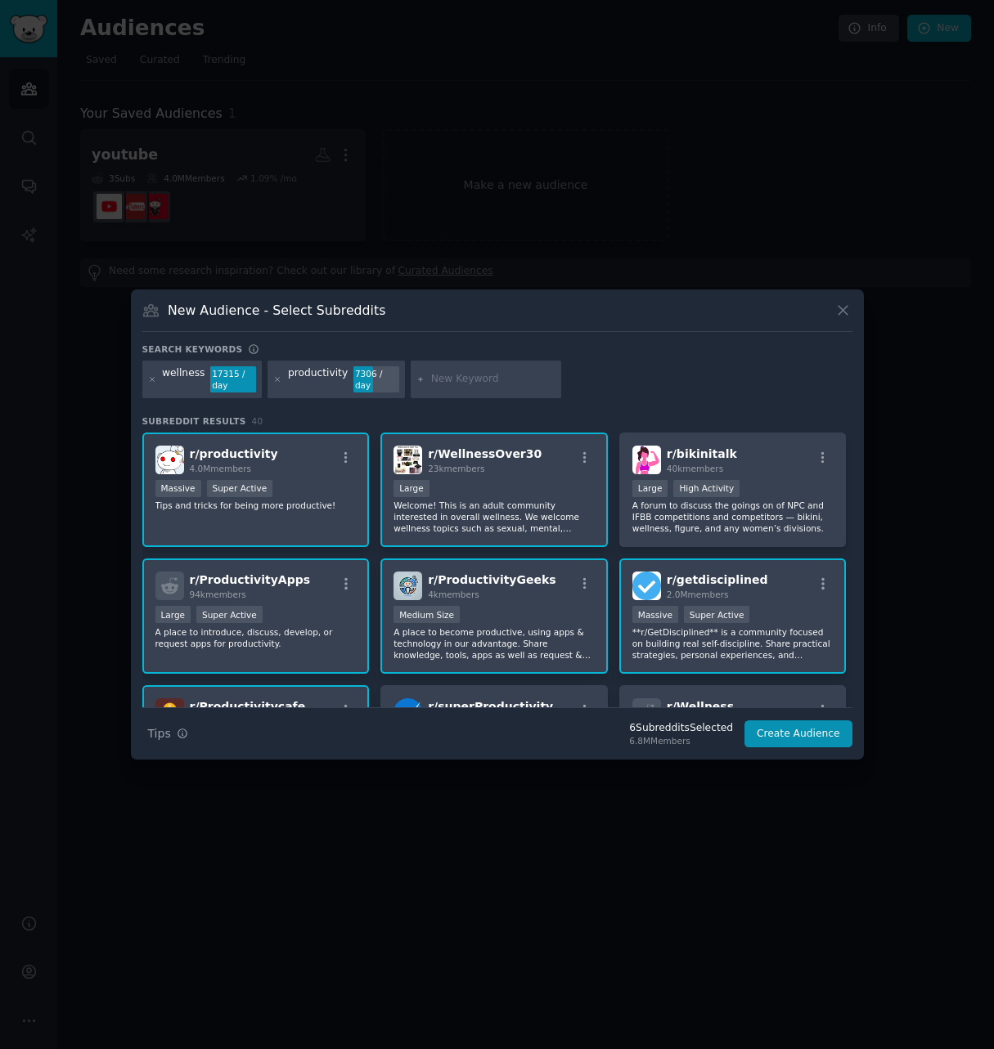
click at [419, 380] on icon at bounding box center [421, 379] width 4 height 4
click at [449, 379] on input "text" at bounding box center [493, 379] width 124 height 15
type input "planning"
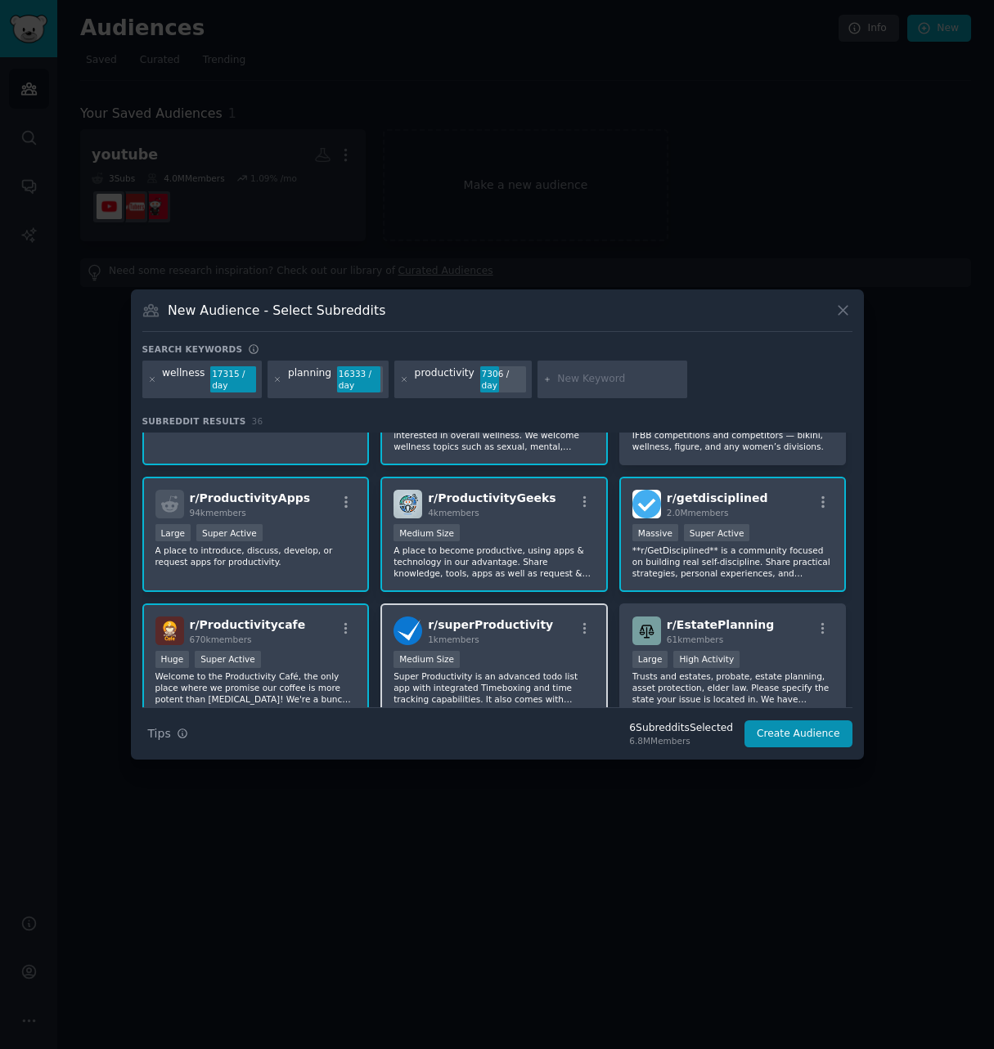
scroll to position [164, 0]
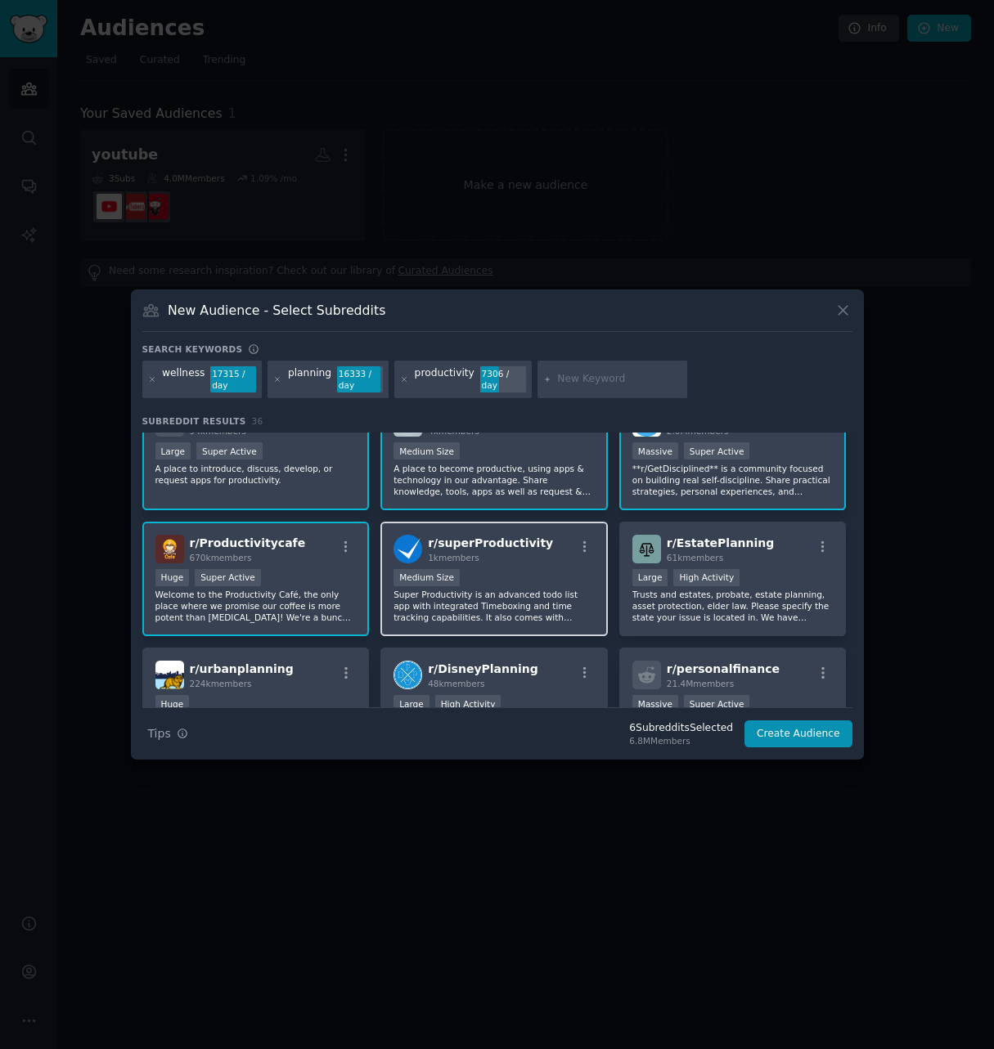
click at [528, 571] on div "1000 - 10,000 members Medium Size" at bounding box center [493, 579] width 201 height 20
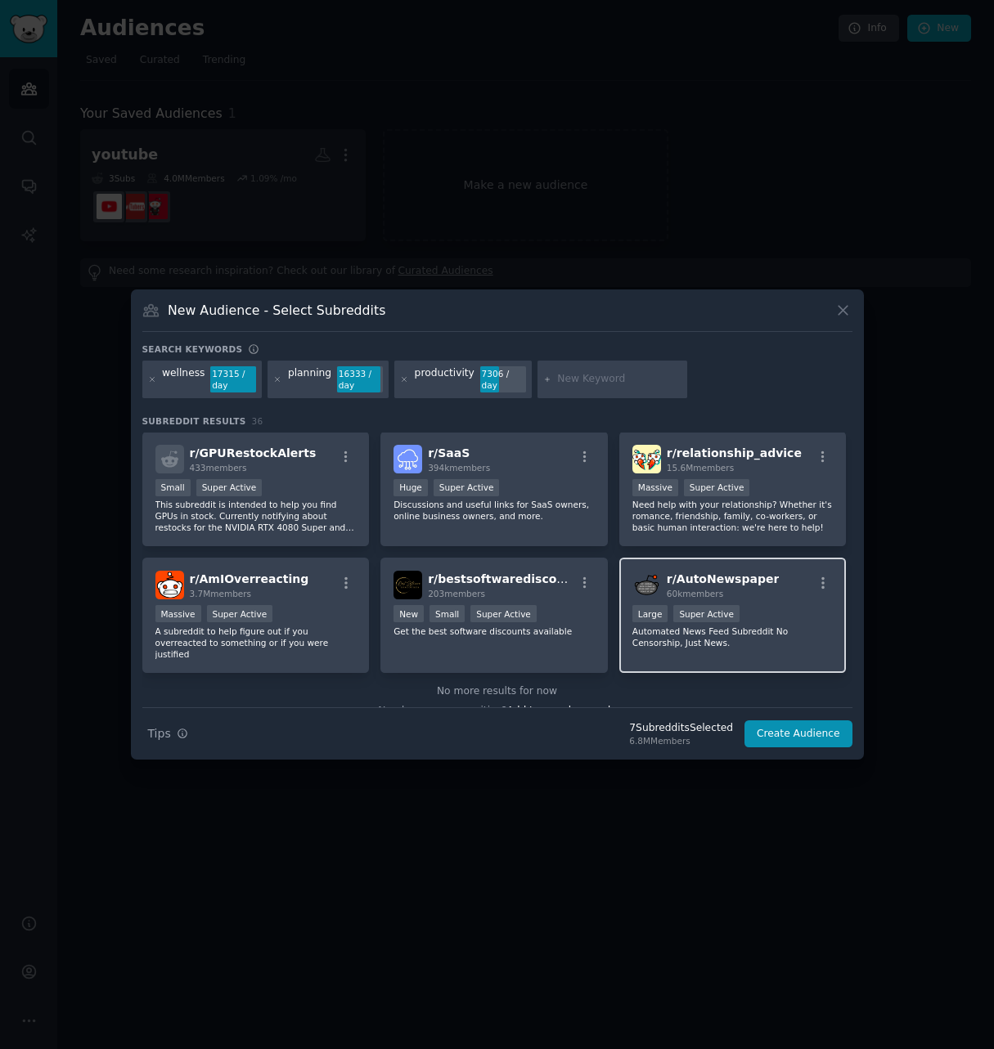
scroll to position [1276, 0]
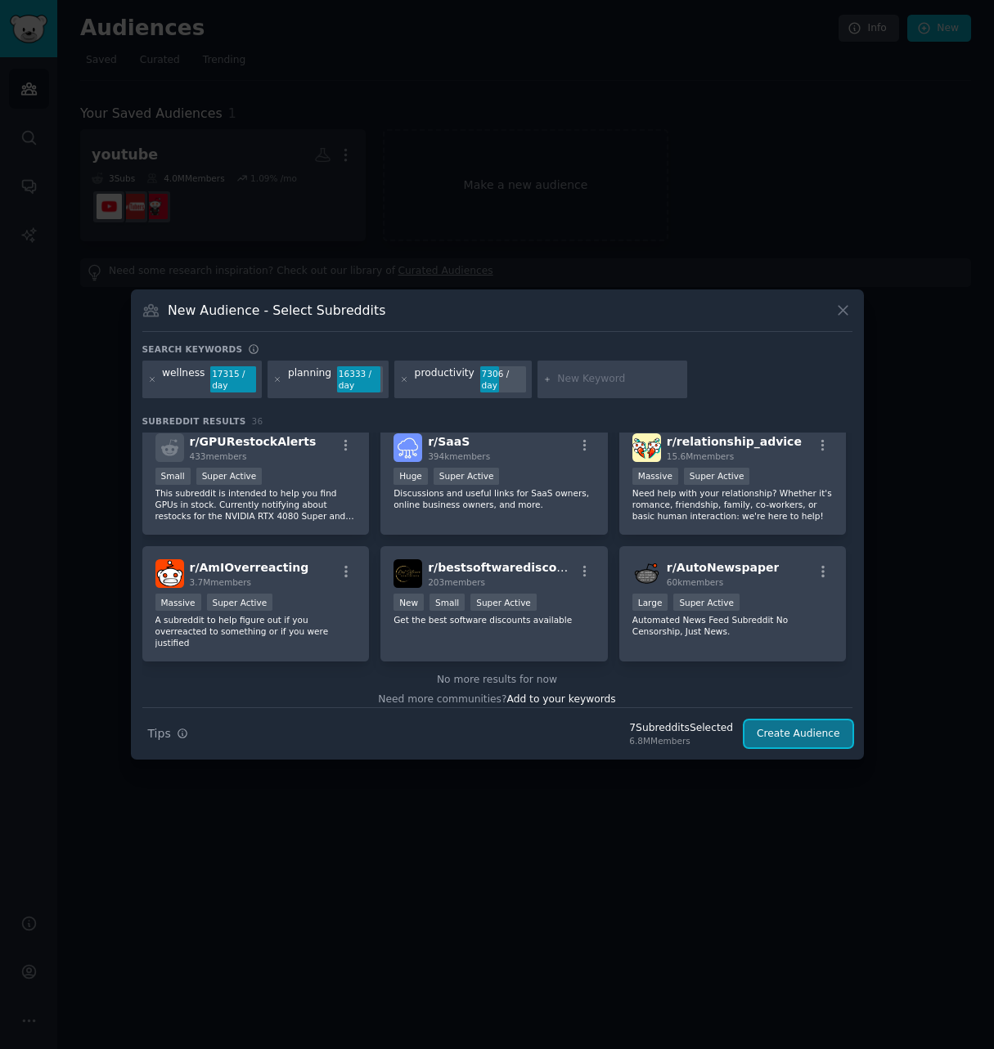
click at [782, 730] on button "Create Audience" at bounding box center [798, 735] width 108 height 28
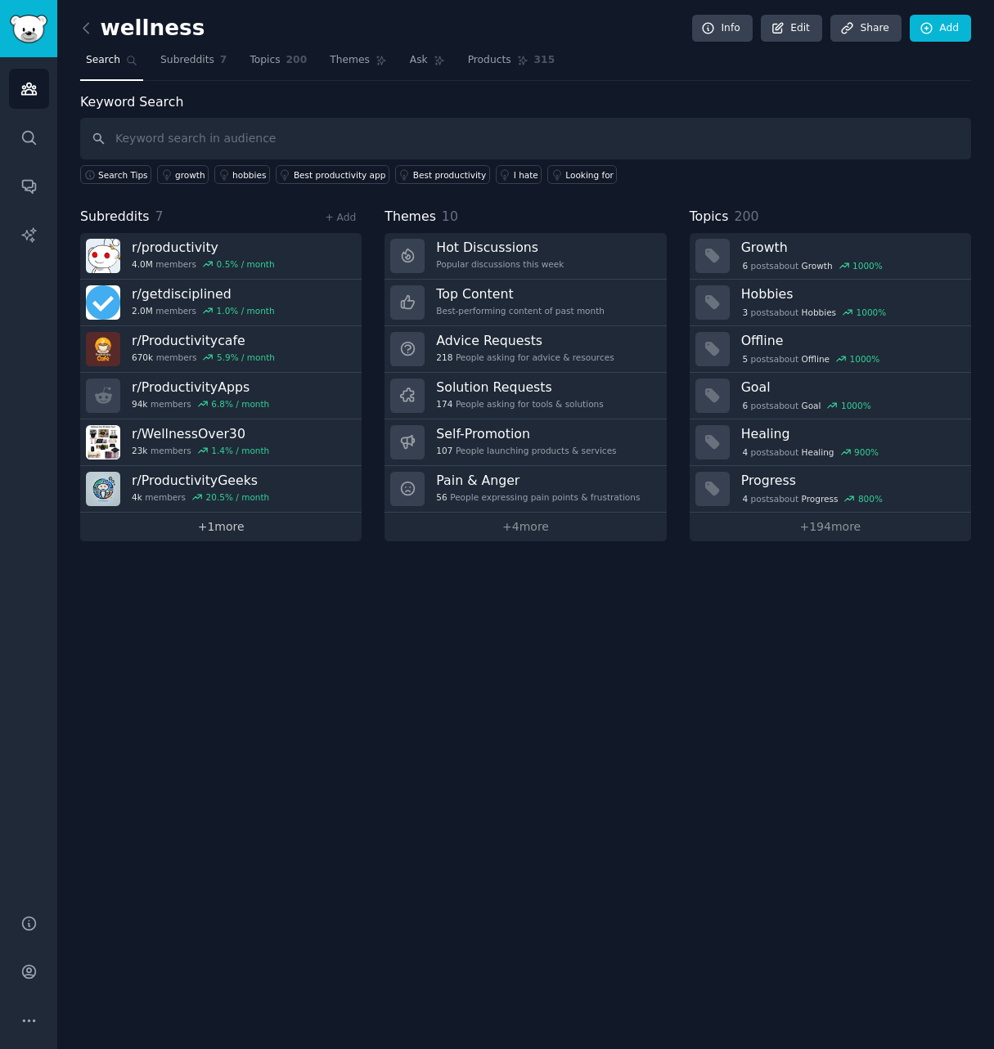
click at [240, 524] on link "+ 1 more" at bounding box center [220, 527] width 281 height 29
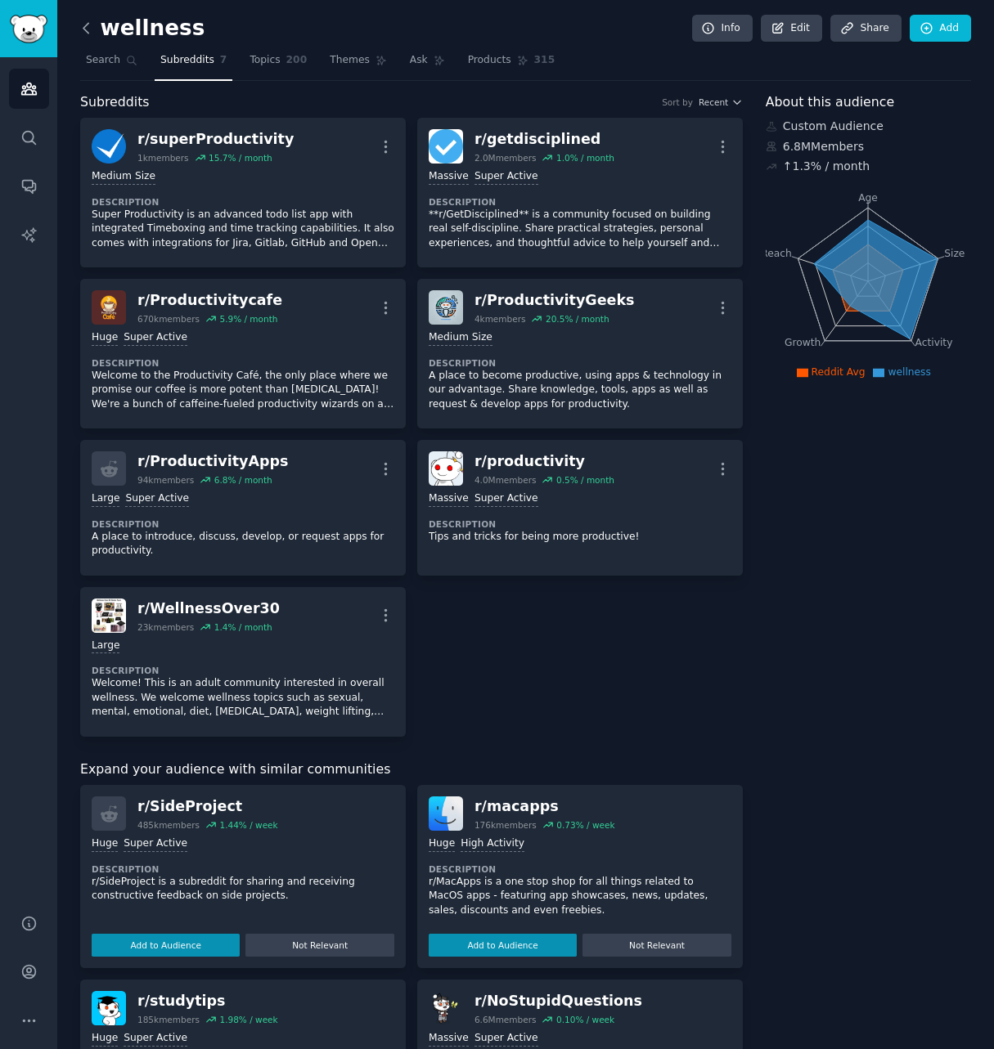
click at [82, 32] on icon at bounding box center [86, 28] width 17 height 17
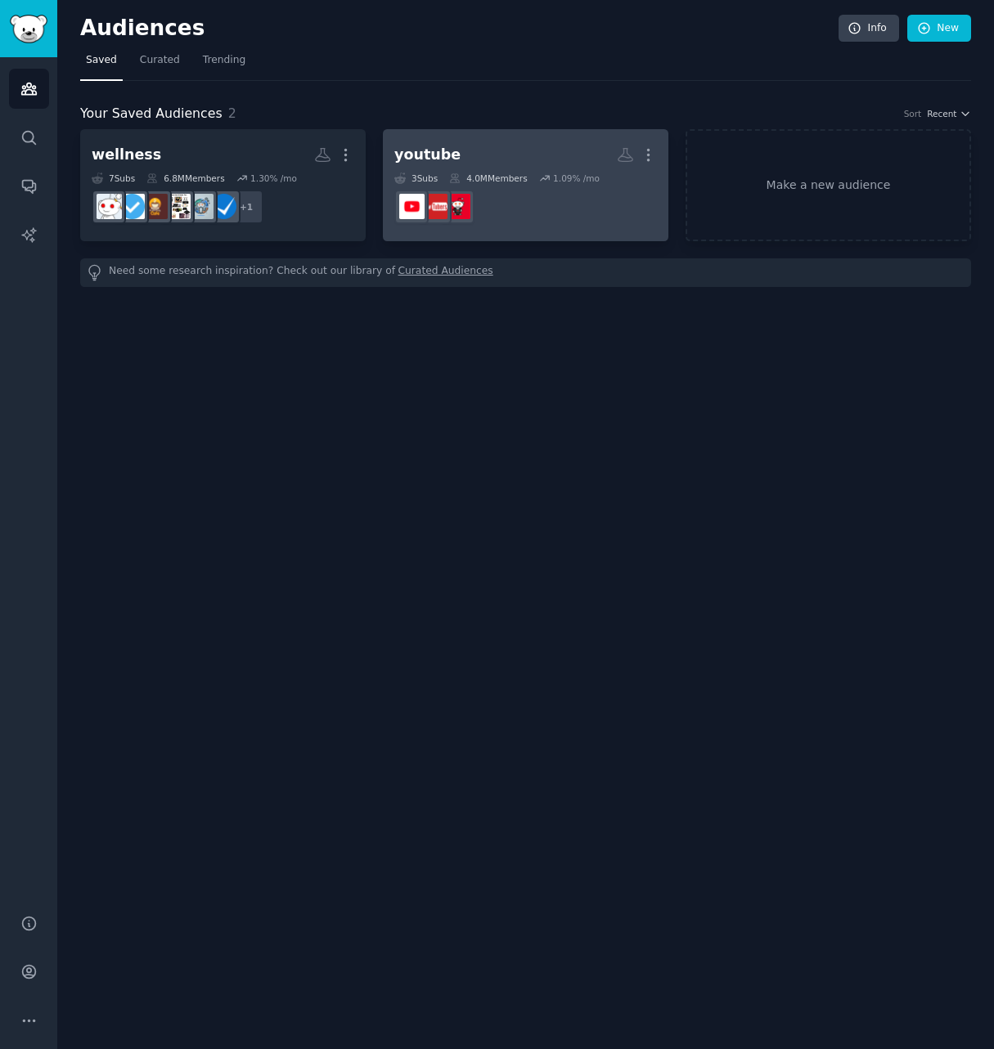
click at [595, 207] on dd at bounding box center [525, 207] width 263 height 46
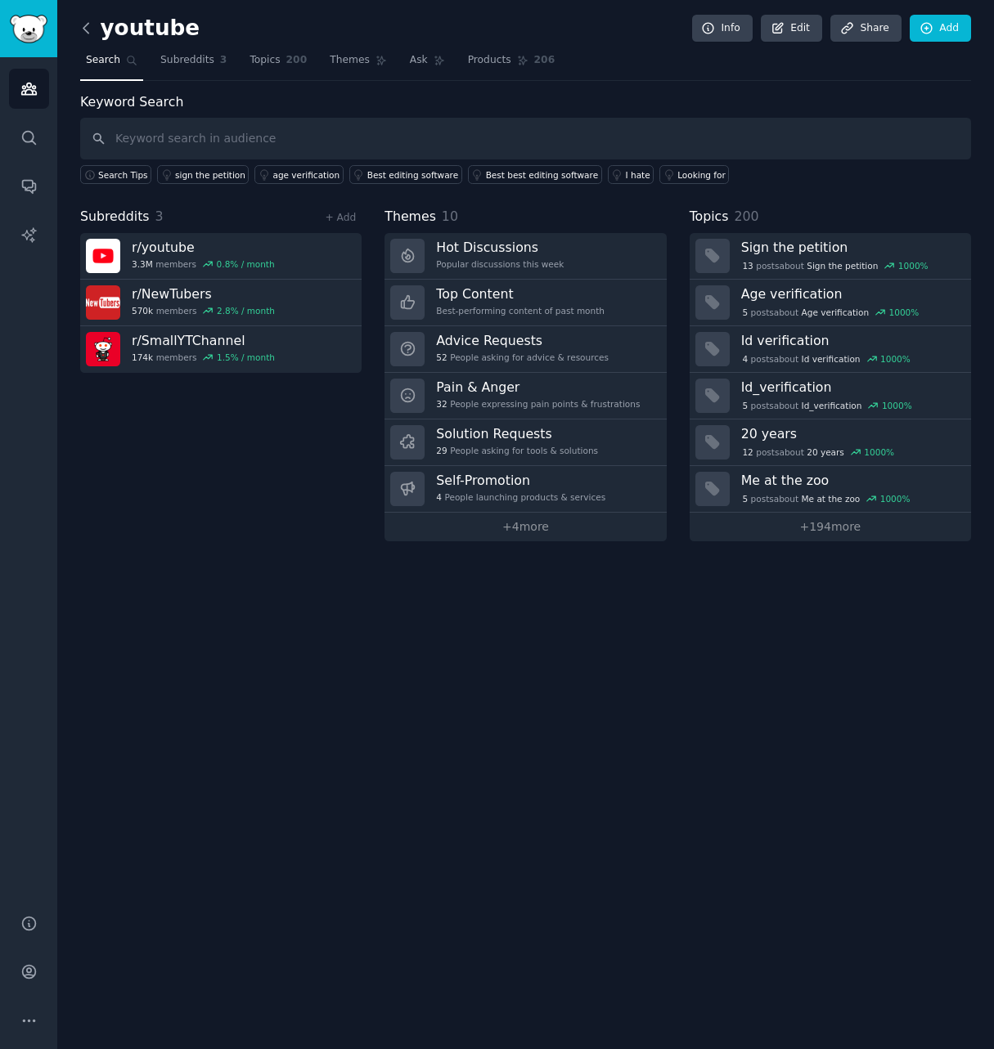
click at [87, 22] on icon at bounding box center [86, 28] width 17 height 17
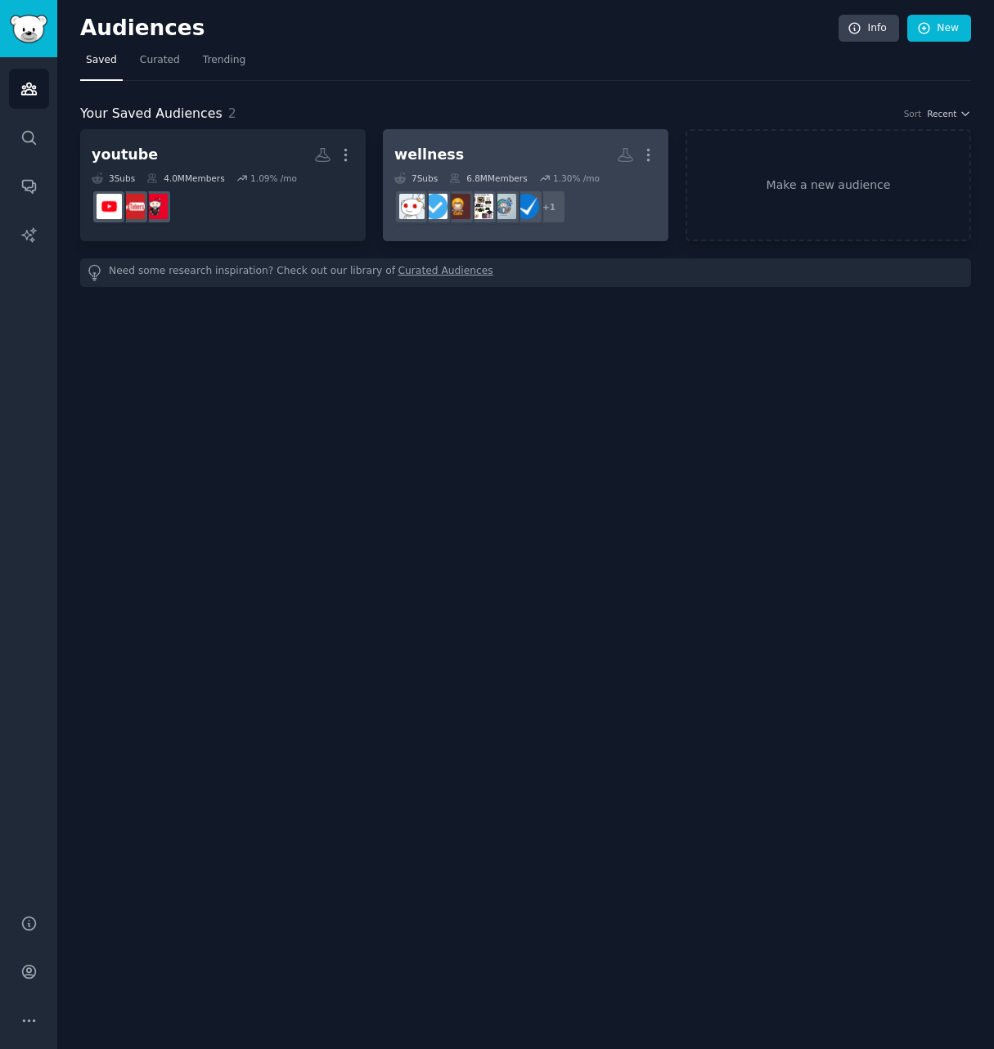
click at [529, 142] on h2 "wellness More" at bounding box center [525, 155] width 263 height 29
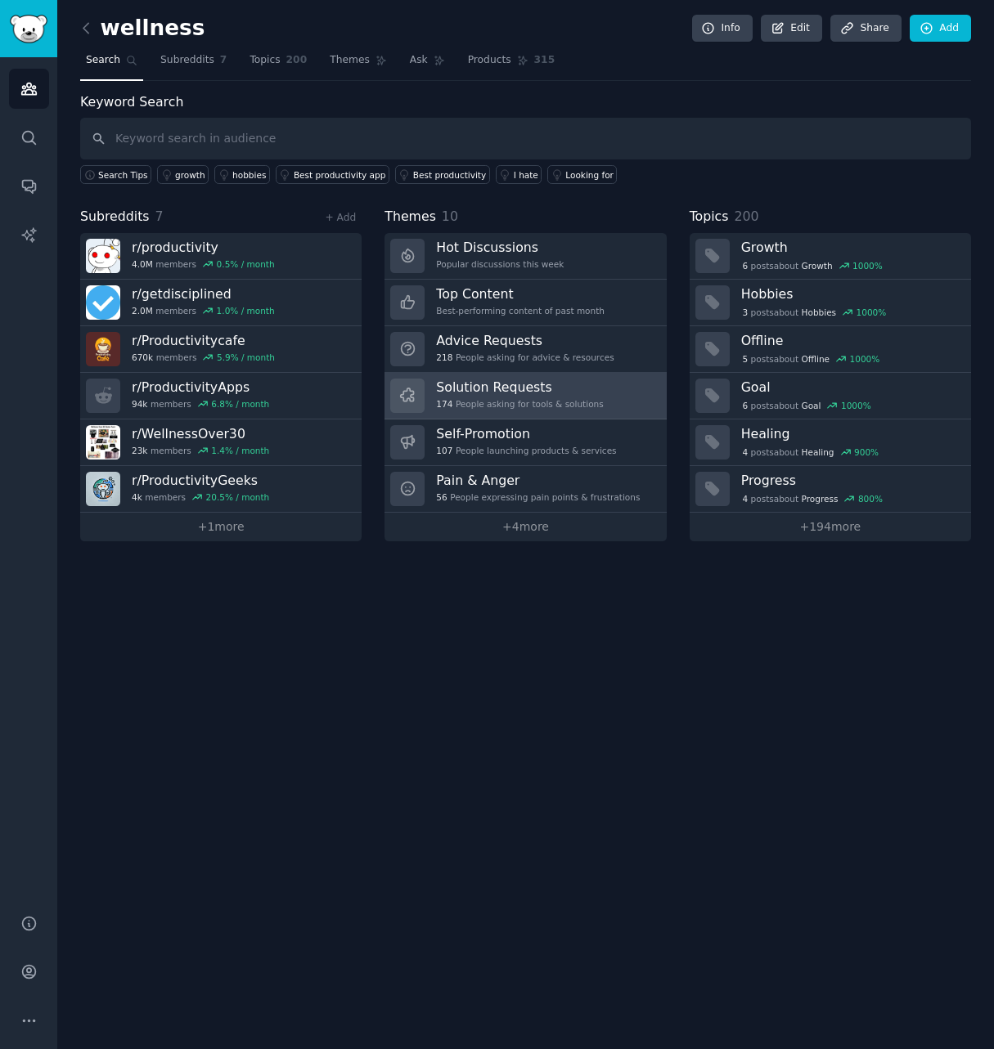
click at [492, 402] on div "174 People asking for tools & solutions" at bounding box center [519, 403] width 167 height 11
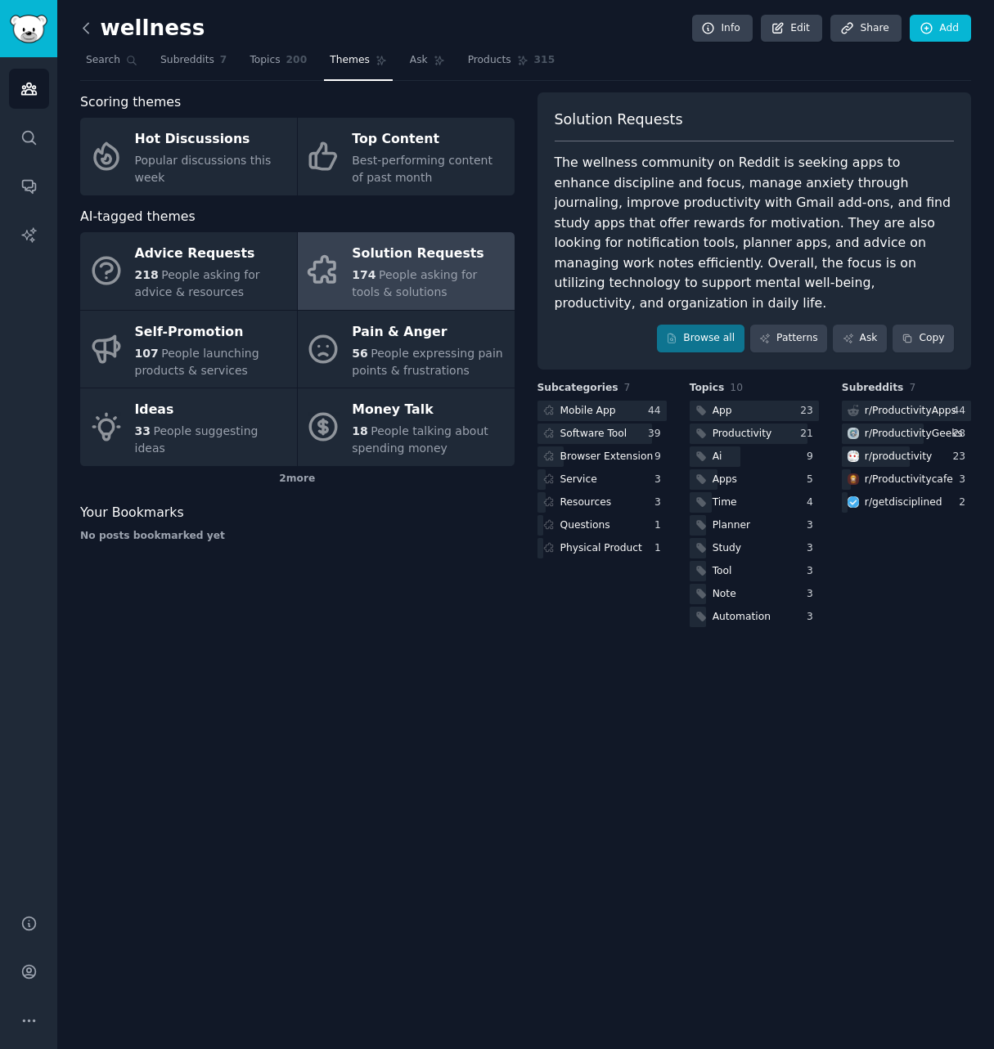
click at [83, 25] on icon at bounding box center [86, 28] width 17 height 17
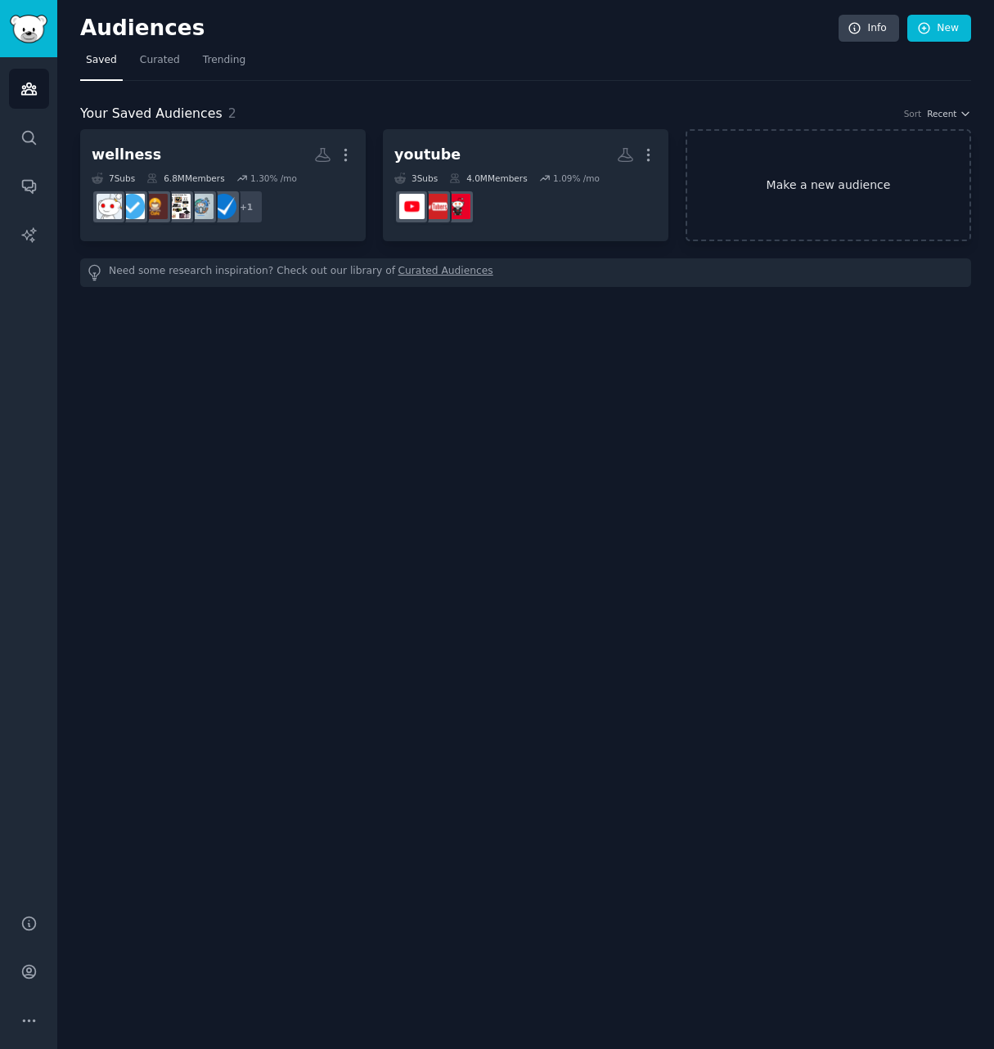
click at [847, 178] on link "Make a new audience" at bounding box center [827, 185] width 285 height 112
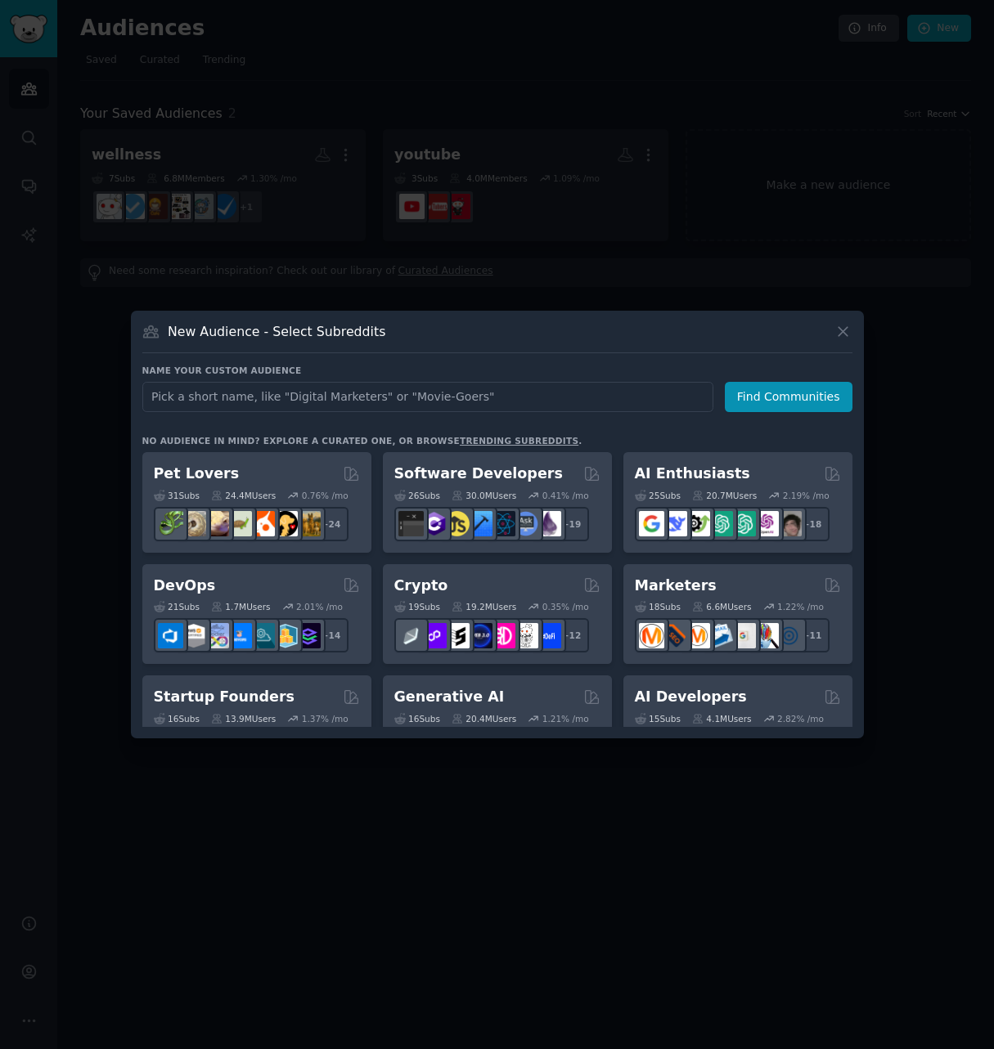
click at [240, 398] on input "text" at bounding box center [427, 397] width 571 height 30
type input "employee experience"
click at [796, 393] on button "Find Communities" at bounding box center [789, 397] width 128 height 30
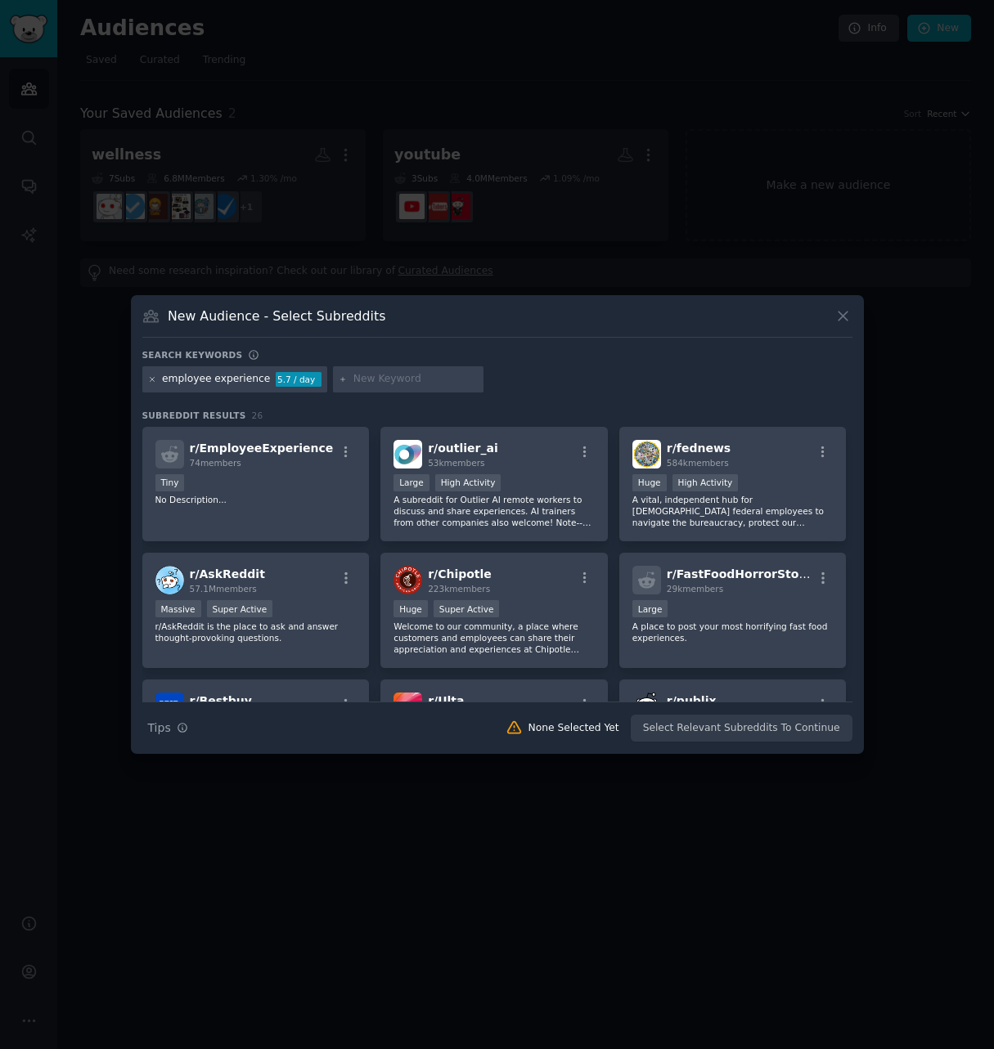
click at [149, 376] on icon at bounding box center [152, 379] width 9 height 9
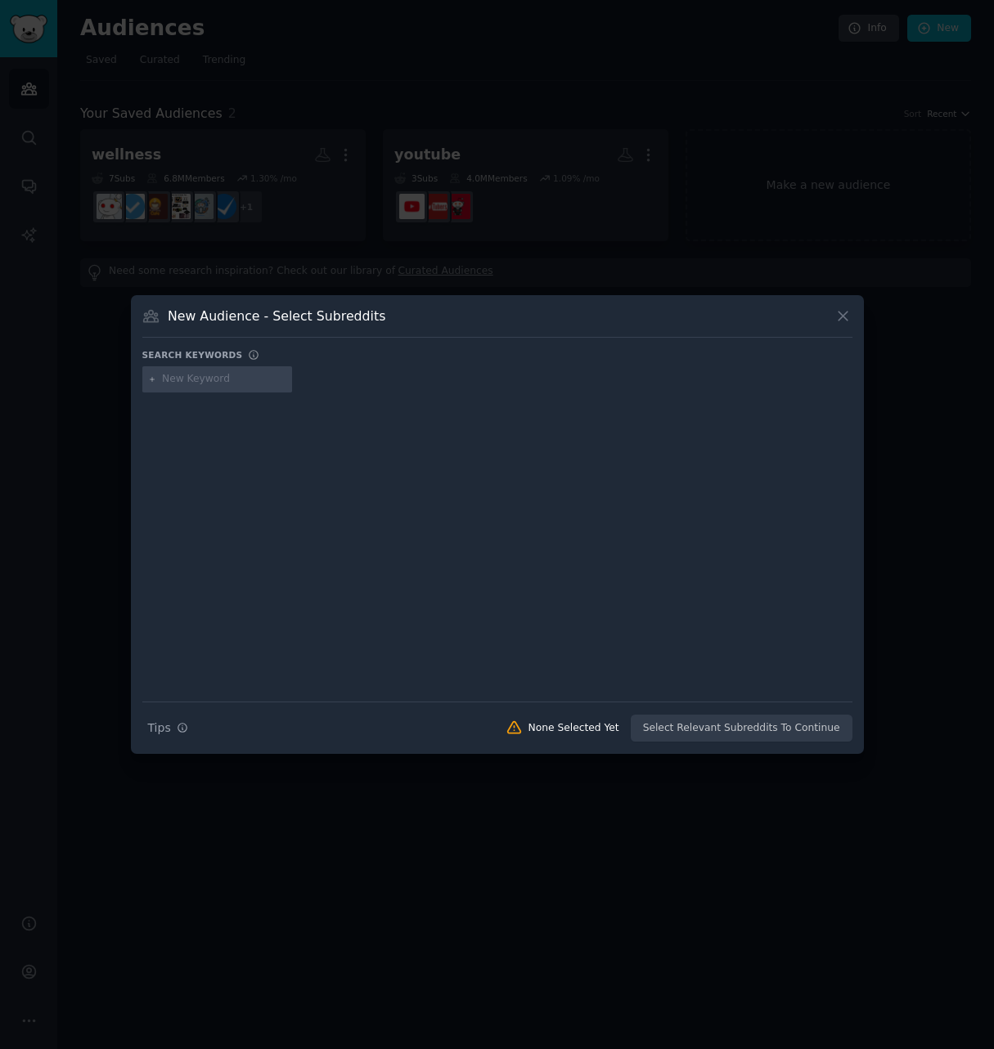
click at [179, 380] on input "text" at bounding box center [224, 379] width 124 height 15
type input "HR"
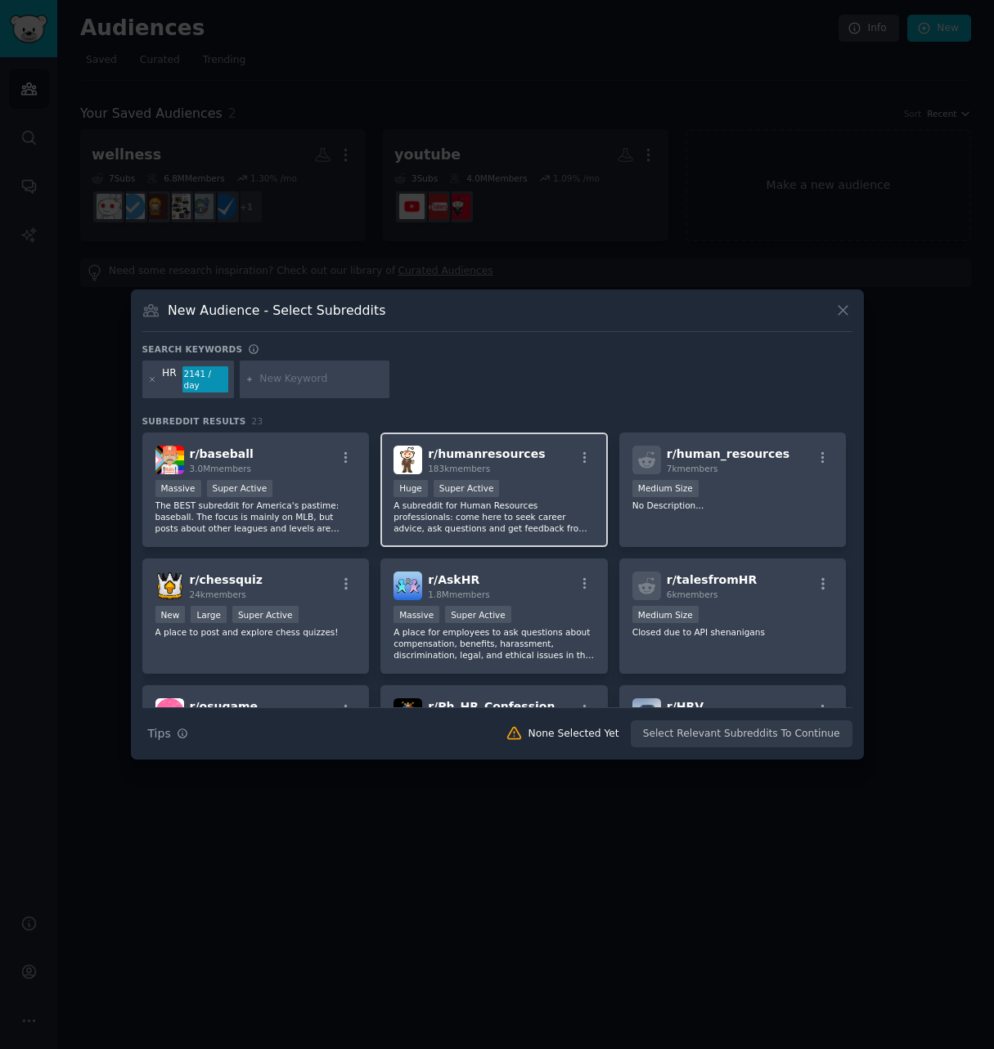
click at [542, 472] on div "r/ humanresources 183k members Huge Super Active A subreddit for Human Resource…" at bounding box center [493, 490] width 227 height 115
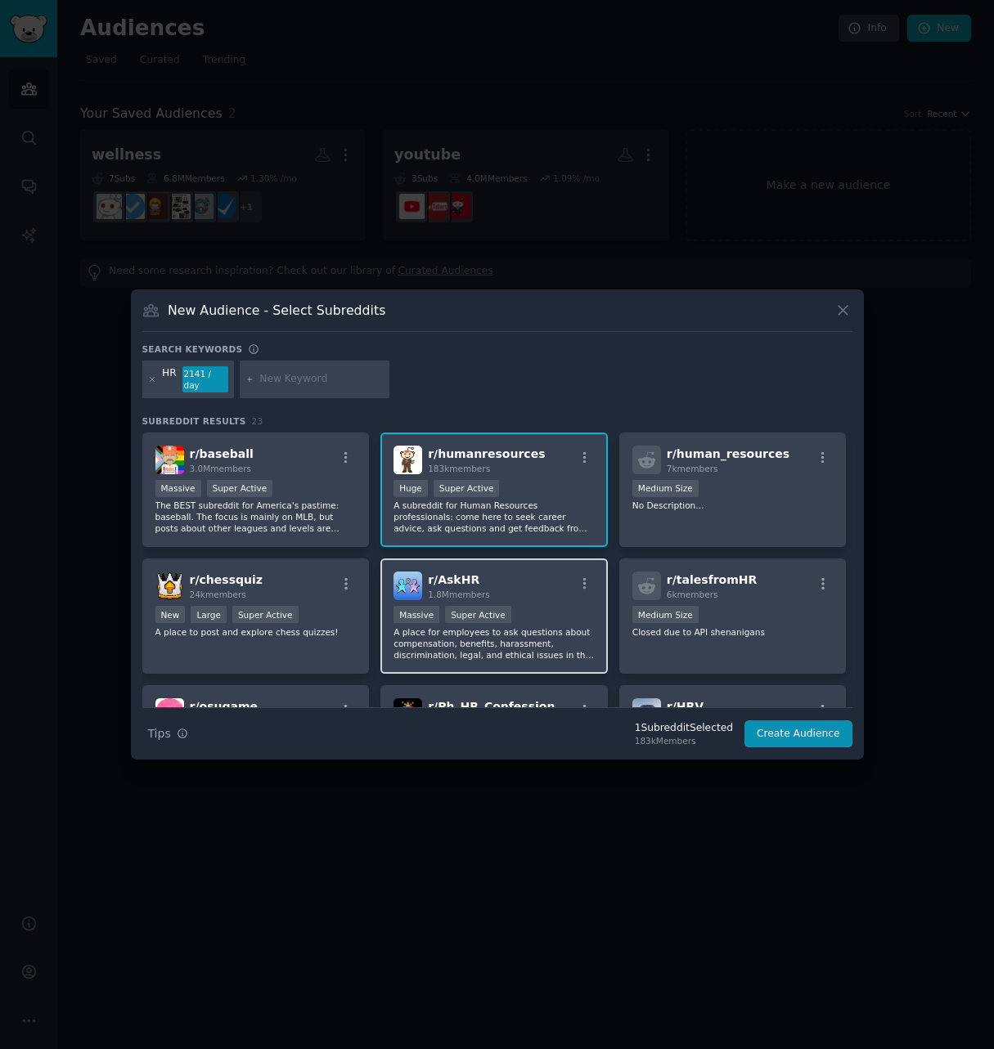
click at [538, 596] on div "r/ AskHR 1.8M members Massive Super Active A place for employees to ask questio…" at bounding box center [493, 616] width 227 height 115
click at [319, 381] on input "text" at bounding box center [321, 379] width 124 height 15
type input "Career development"
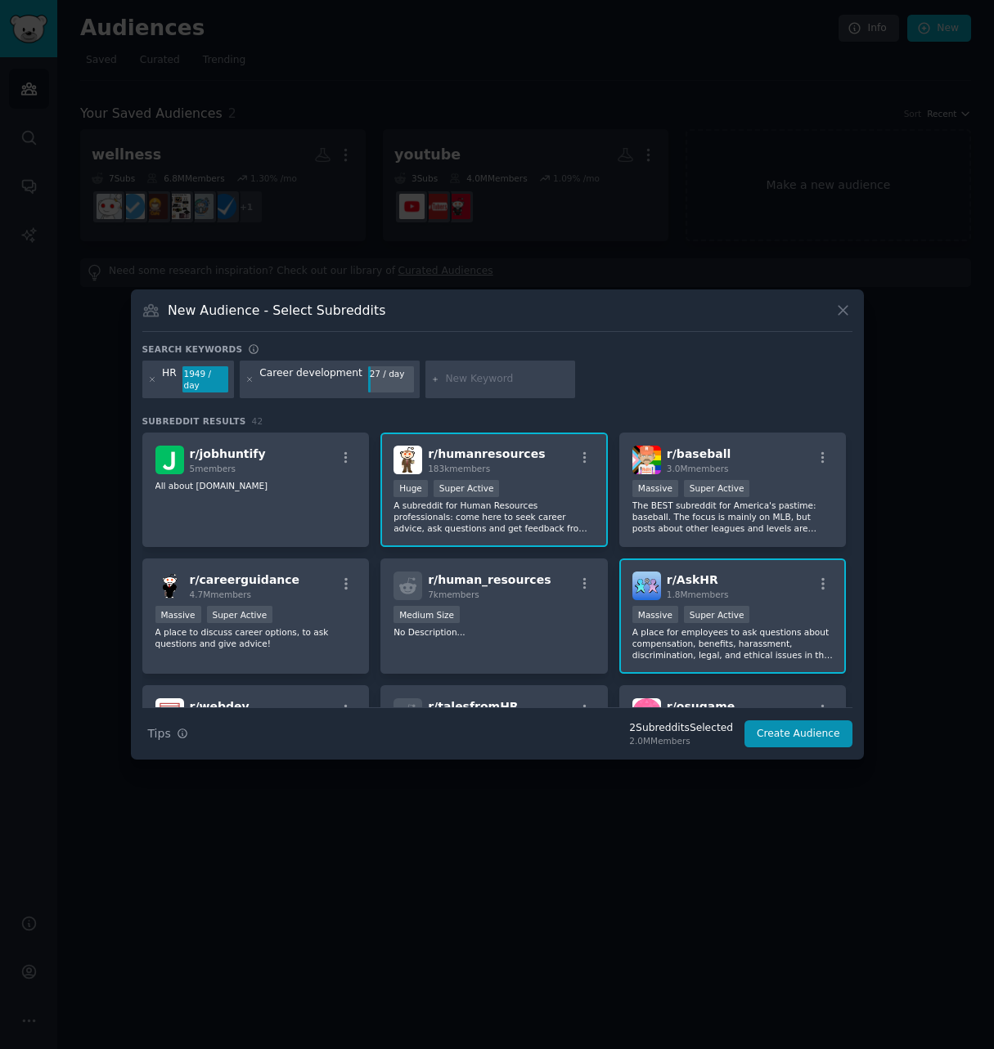
click at [445, 384] on input "text" at bounding box center [507, 379] width 124 height 15
click at [385, 852] on div at bounding box center [497, 524] width 994 height 1049
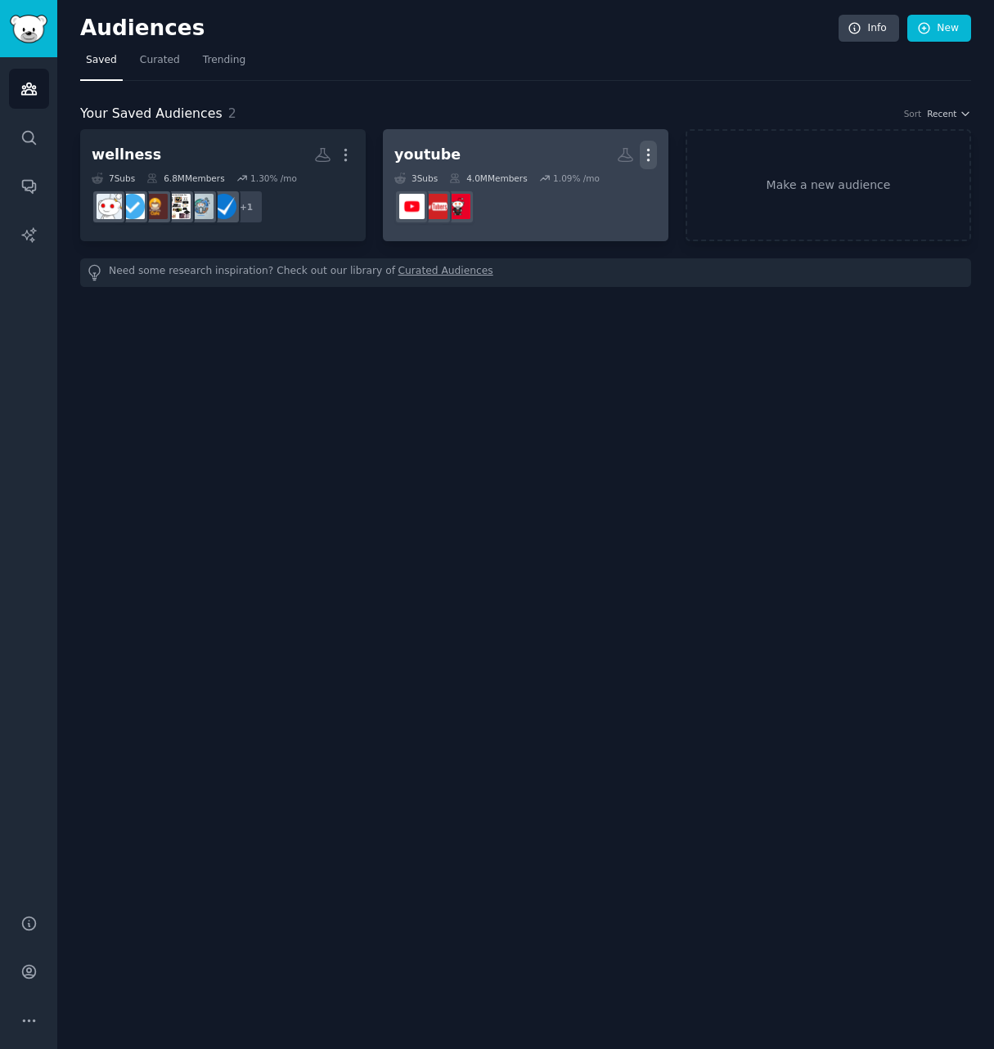
click at [651, 155] on icon "button" at bounding box center [648, 154] width 17 height 17
click at [604, 187] on p "Delete" at bounding box center [604, 189] width 38 height 17
